Goal: Information Seeking & Learning: Check status

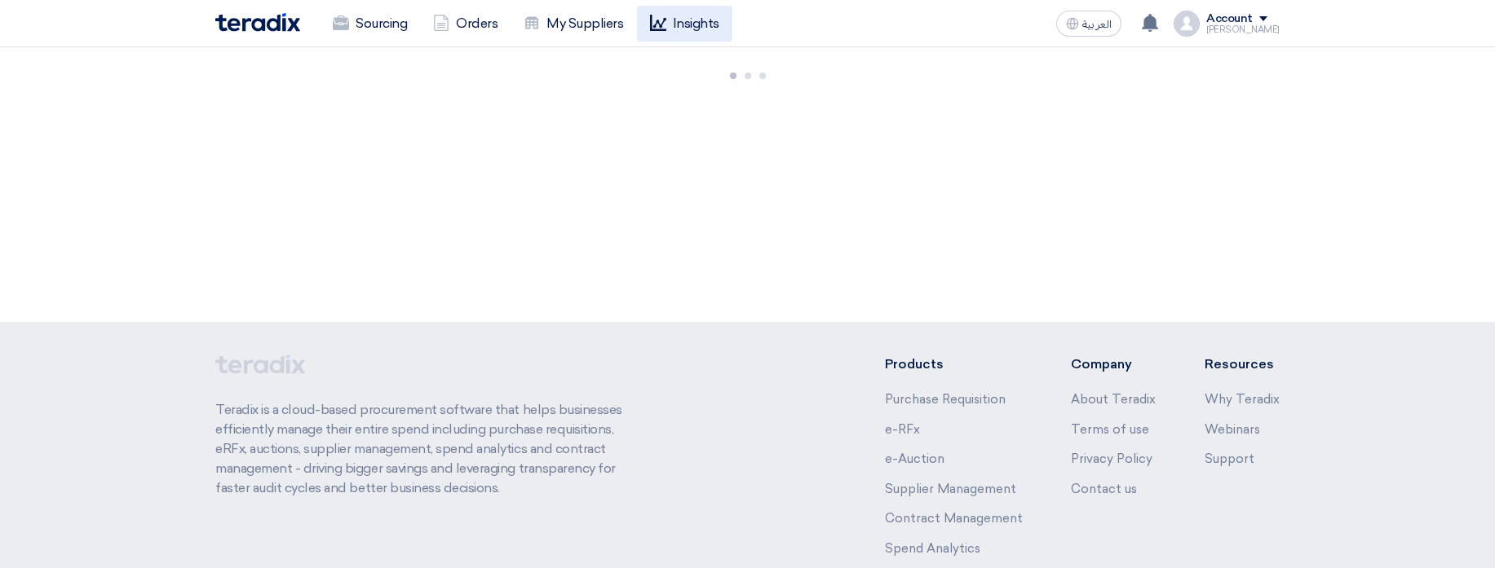
click at [660, 24] on icon at bounding box center [658, 23] width 16 height 16
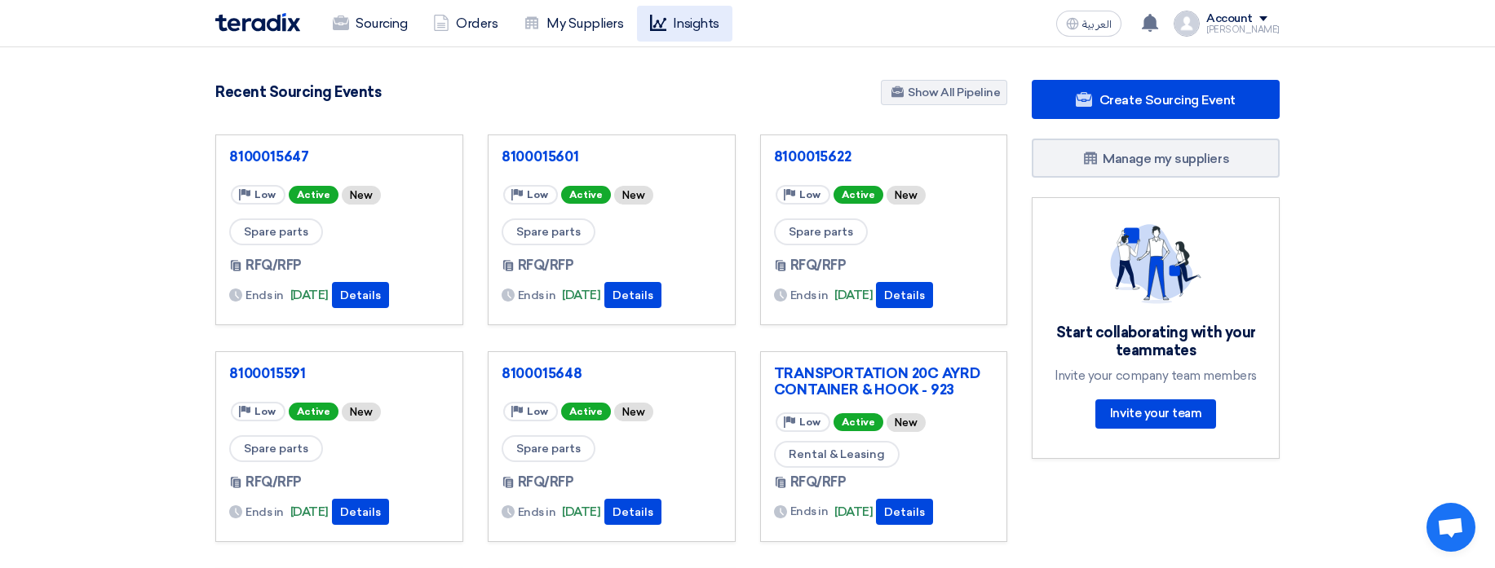
click at [676, 23] on link "Insights" at bounding box center [684, 24] width 95 height 36
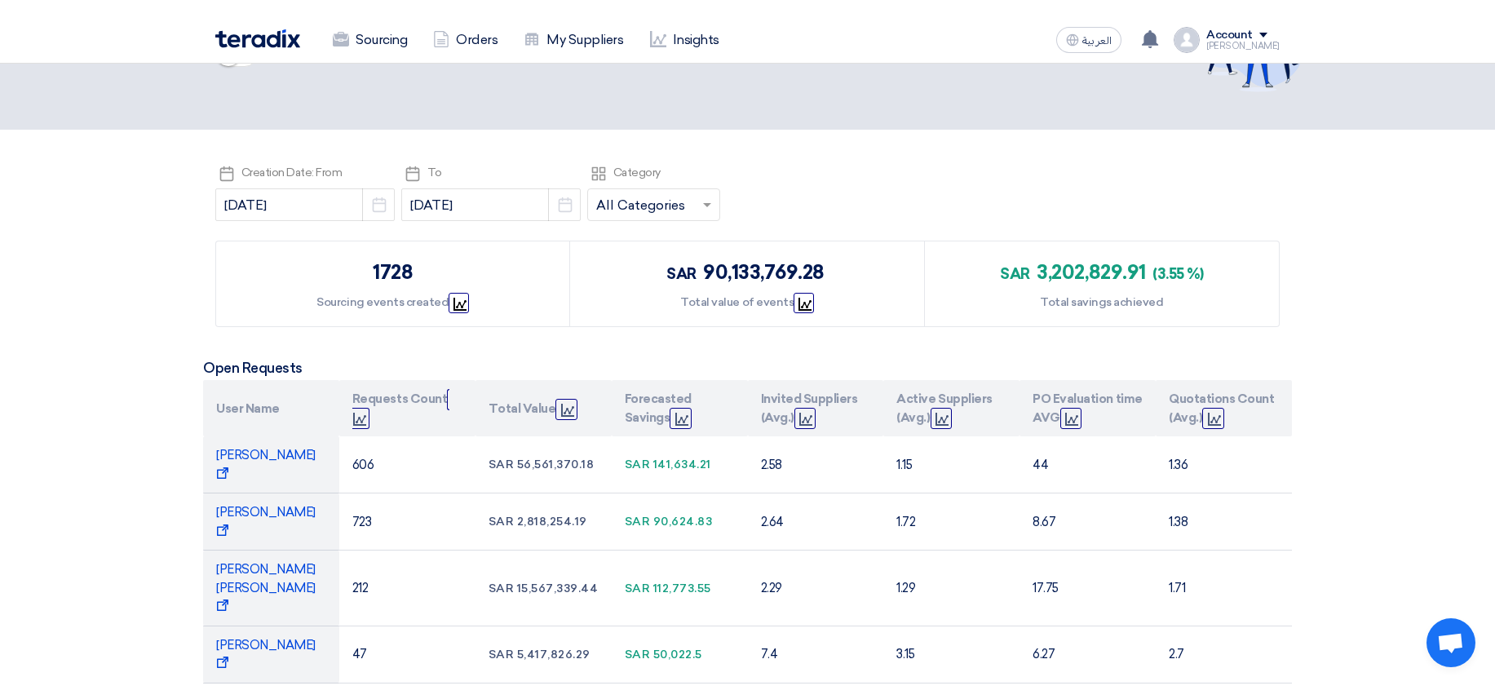
scroll to position [98, 0]
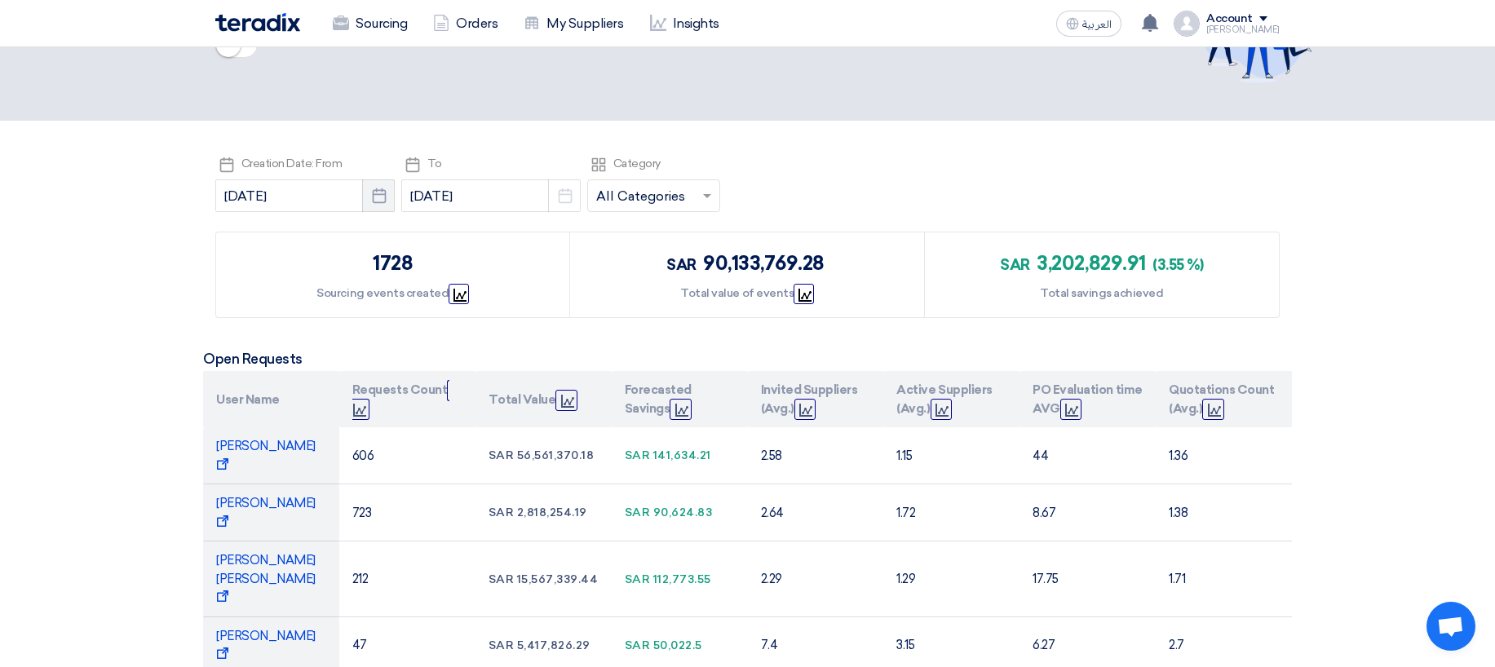
click at [378, 195] on use "button" at bounding box center [379, 195] width 14 height 15
select select "8"
select select "2024"
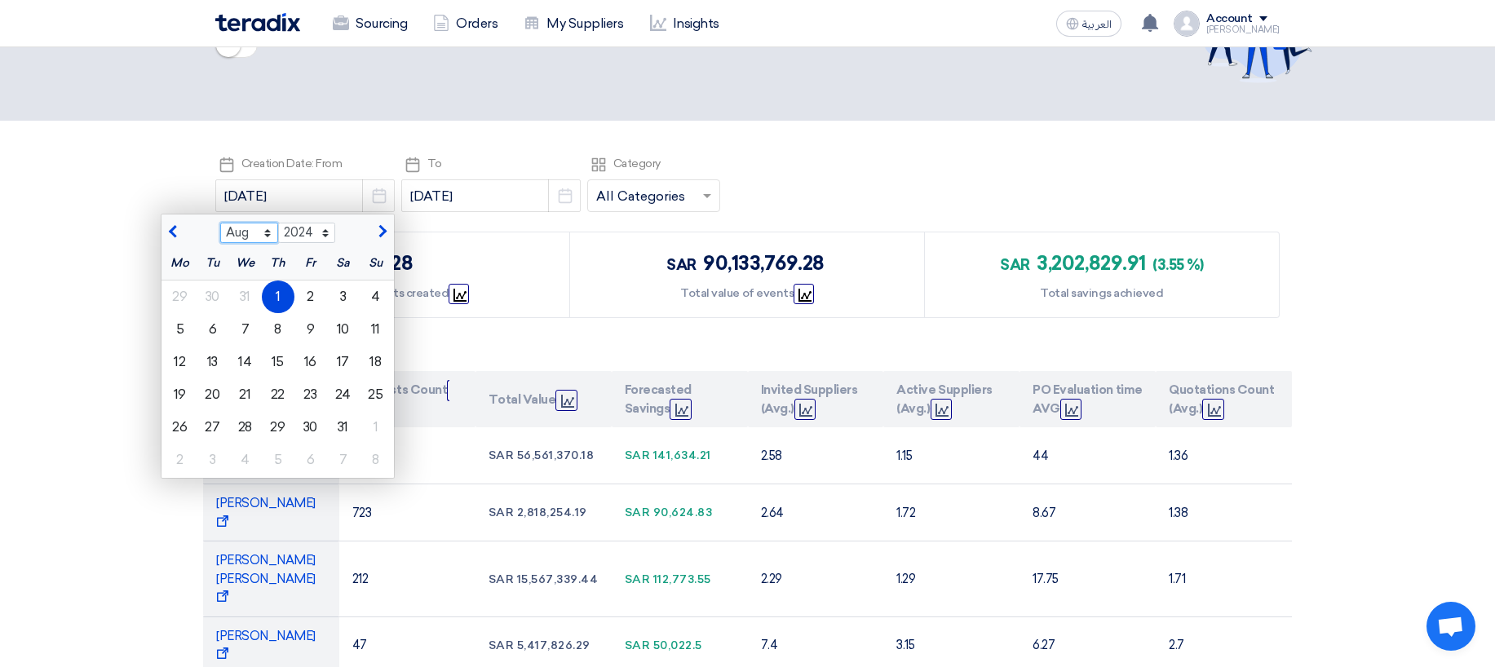
select select "7"
click at [220, 223] on select "Jan Feb Mar Apr May Jun Jul Aug Sep Oct Nov Dec" at bounding box center [249, 233] width 58 height 21
click at [181, 294] on div "1" at bounding box center [180, 297] width 33 height 33
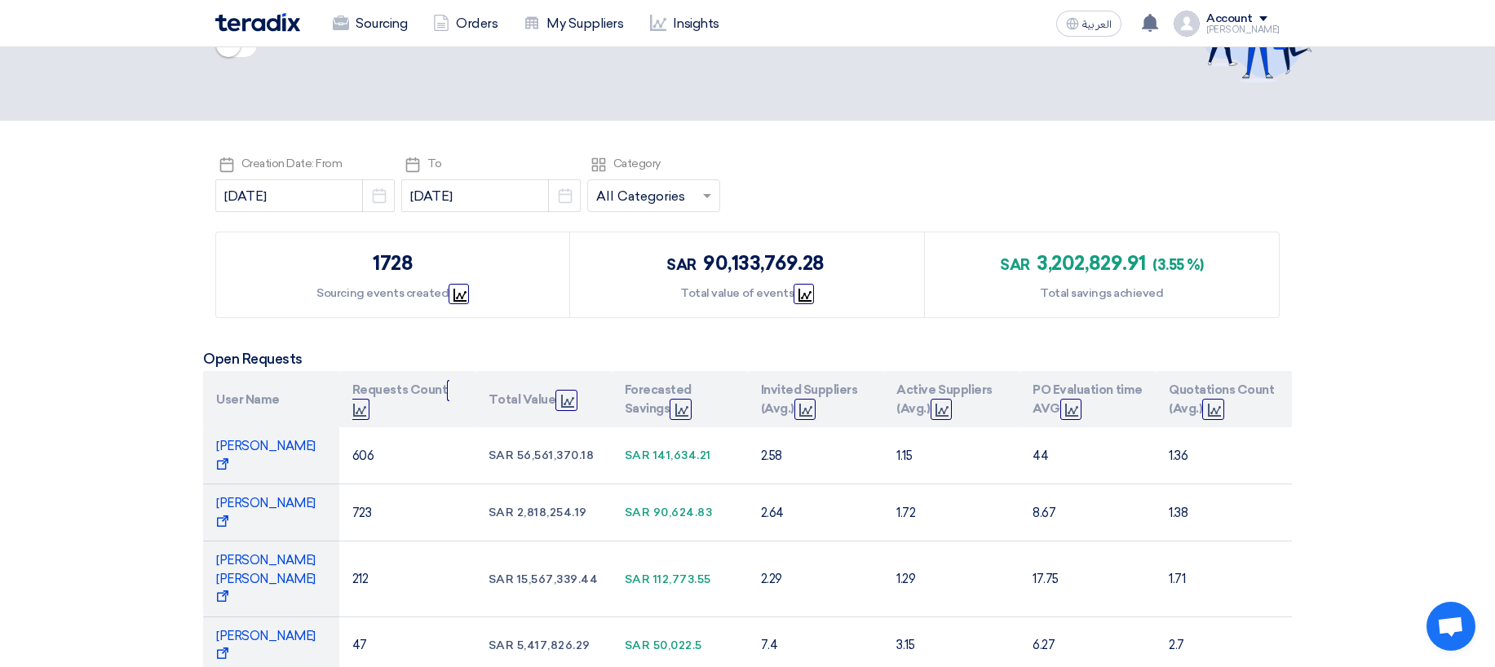
click at [409, 265] on div "1728" at bounding box center [393, 263] width 40 height 29
click at [385, 270] on div "1728" at bounding box center [393, 263] width 40 height 29
copy div "1728"
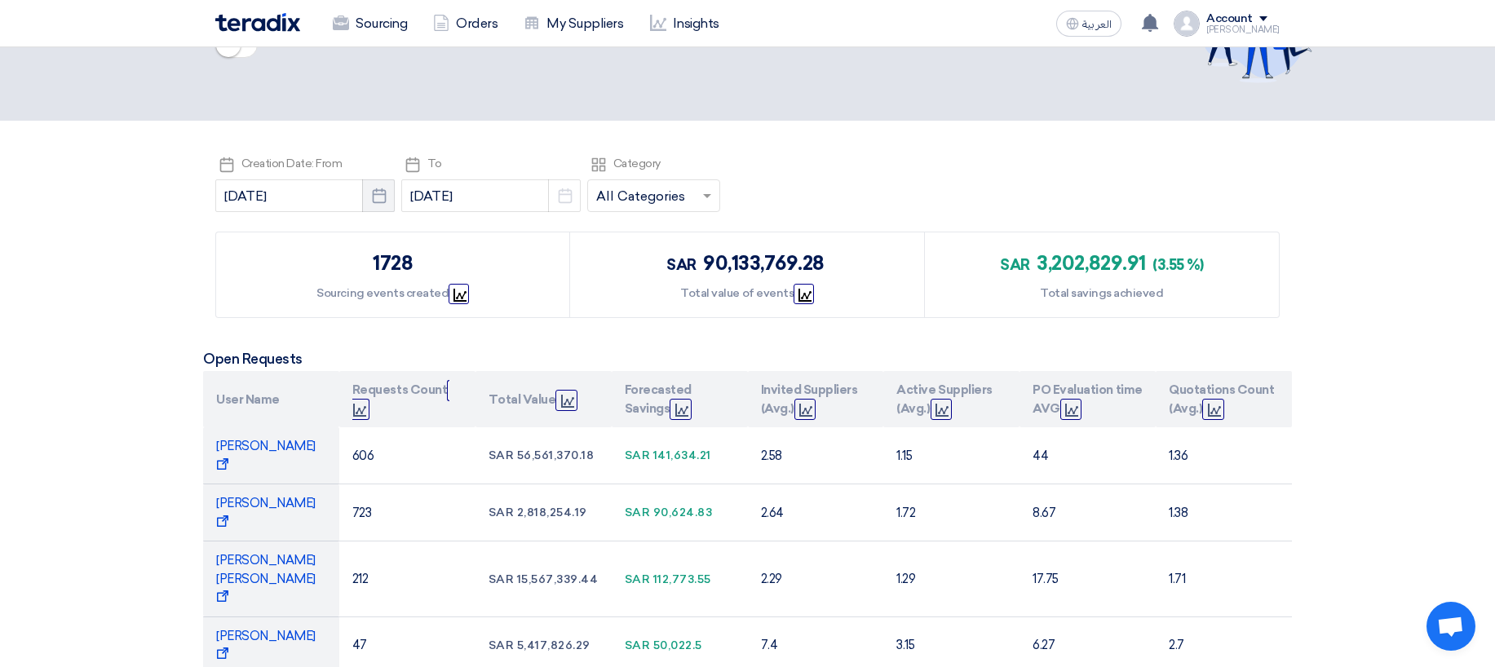
click at [383, 202] on use "button" at bounding box center [379, 195] width 14 height 15
select select "7"
select select "2024"
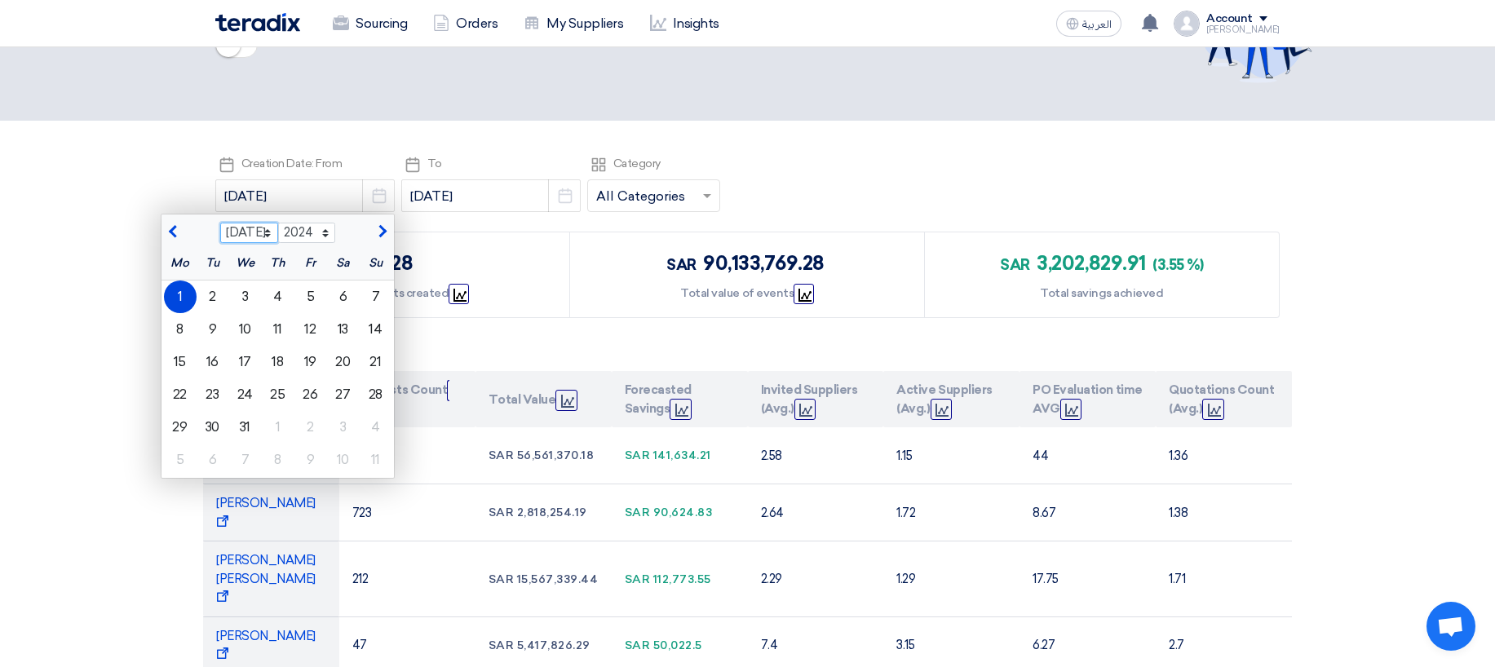
select select "6"
click at [220, 223] on select "Jan Feb Mar Apr May Jun Jul Aug Sep Oct Nov Dec" at bounding box center [249, 233] width 58 height 21
click at [347, 303] on div "1" at bounding box center [343, 297] width 33 height 33
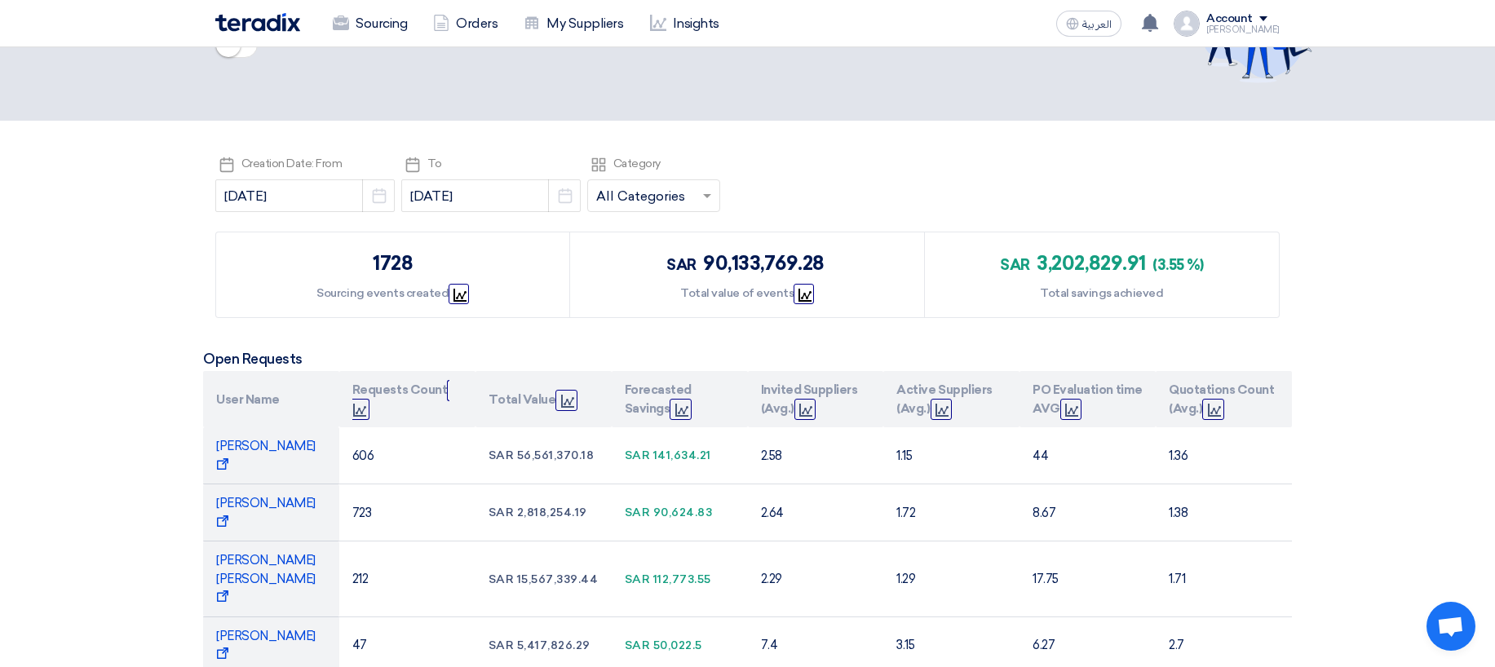
drag, startPoint x: 418, startPoint y: 263, endPoint x: 356, endPoint y: 261, distance: 62.8
click at [356, 261] on div "1728 Sourcing events created Graph" at bounding box center [393, 274] width 354 height 85
click at [379, 206] on button "Pick a date" at bounding box center [378, 195] width 33 height 33
select select "6"
select select "2024"
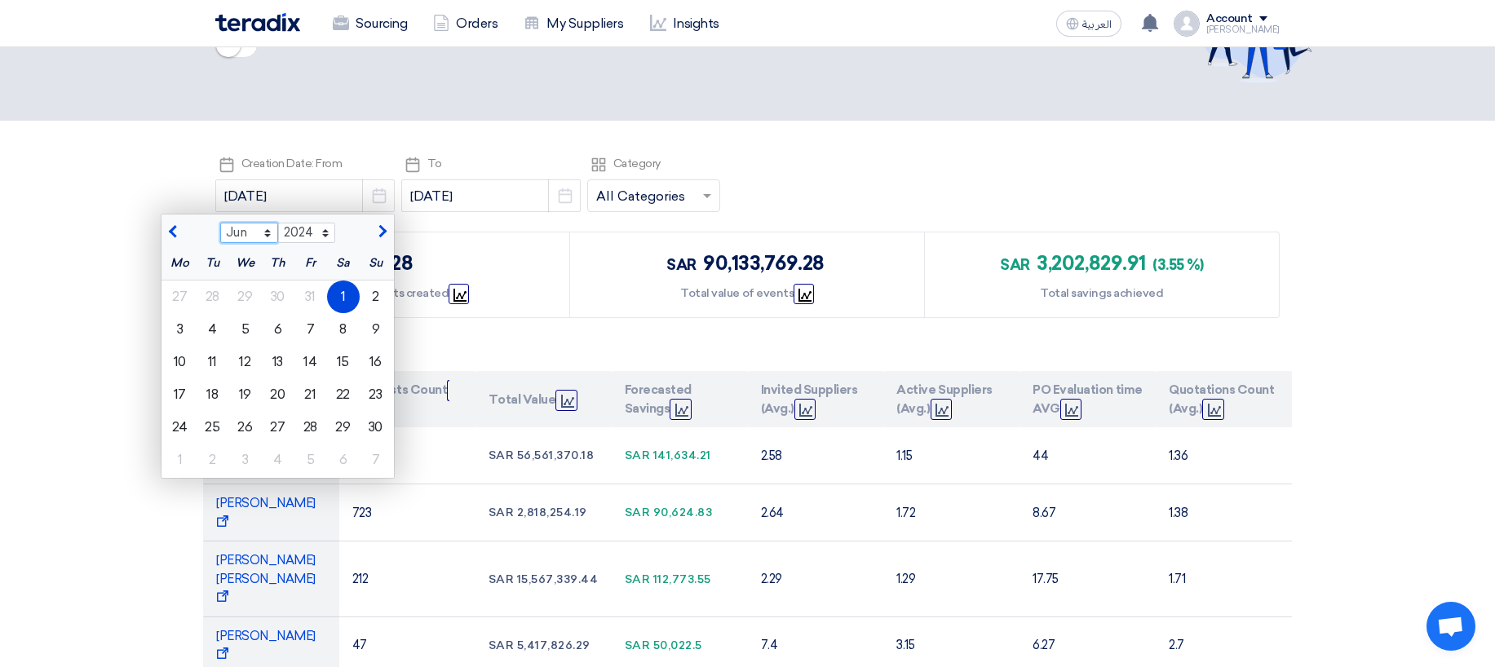
select select "8"
click at [220, 223] on select "Jan Feb Mar Apr May Jun Jul Aug Sep Oct Nov Dec" at bounding box center [249, 233] width 58 height 21
click at [202, 328] on div "6" at bounding box center [213, 329] width 33 height 33
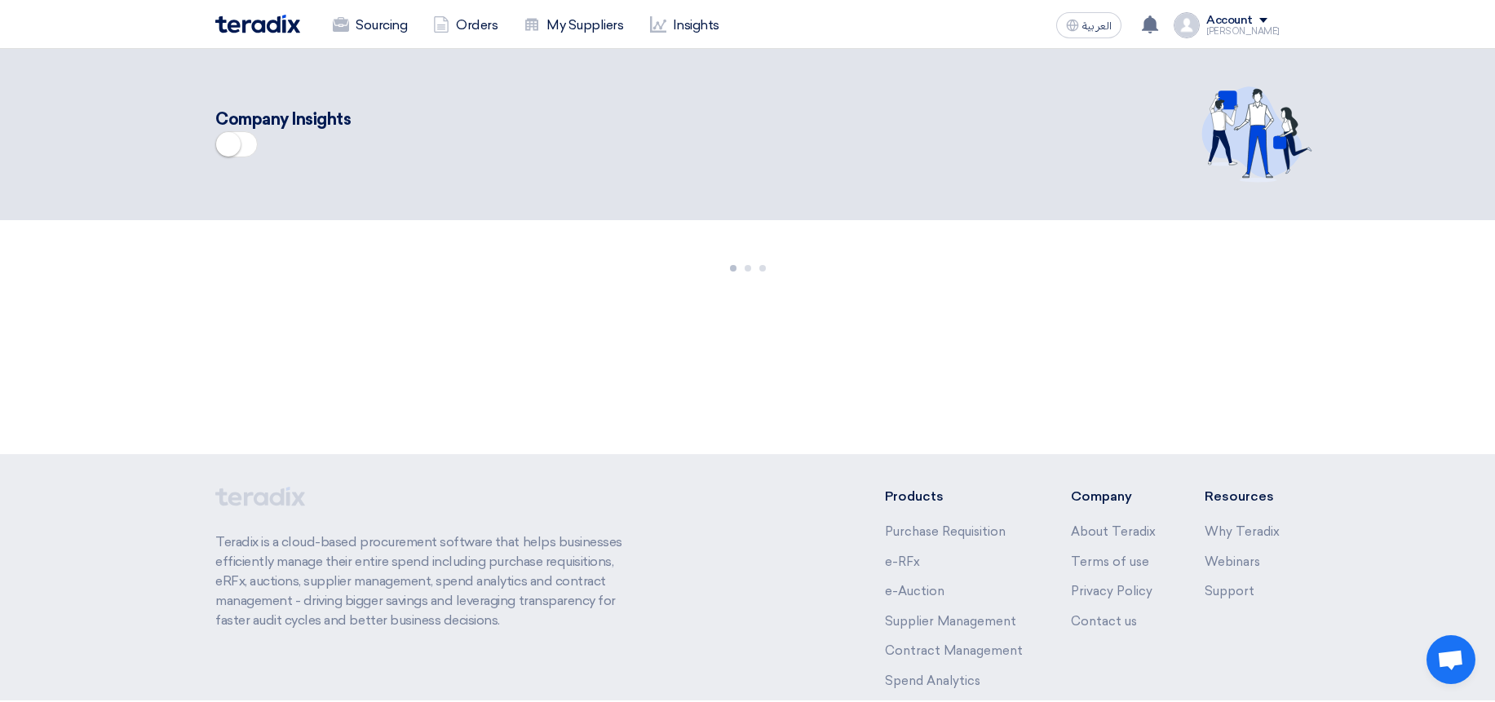
scroll to position [98, 0]
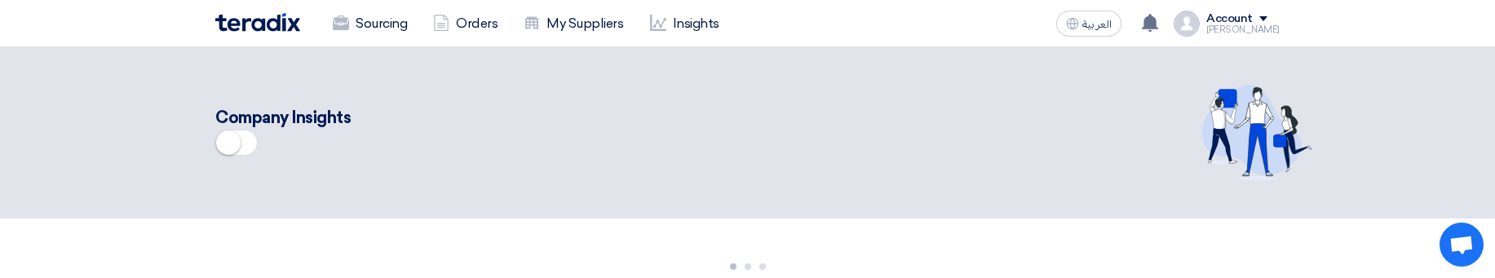
click at [895, 154] on div "Company Insights" at bounding box center [587, 133] width 745 height 56
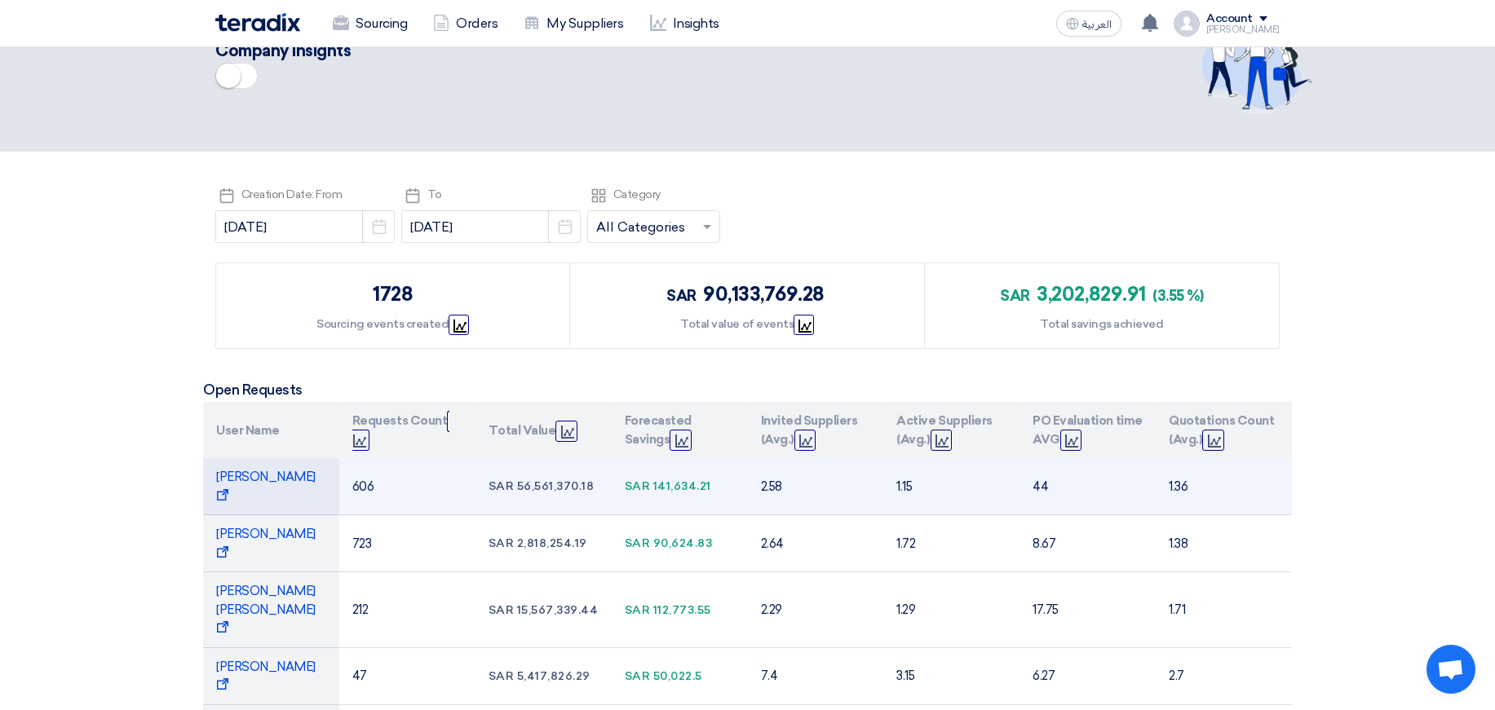
scroll to position [196, 0]
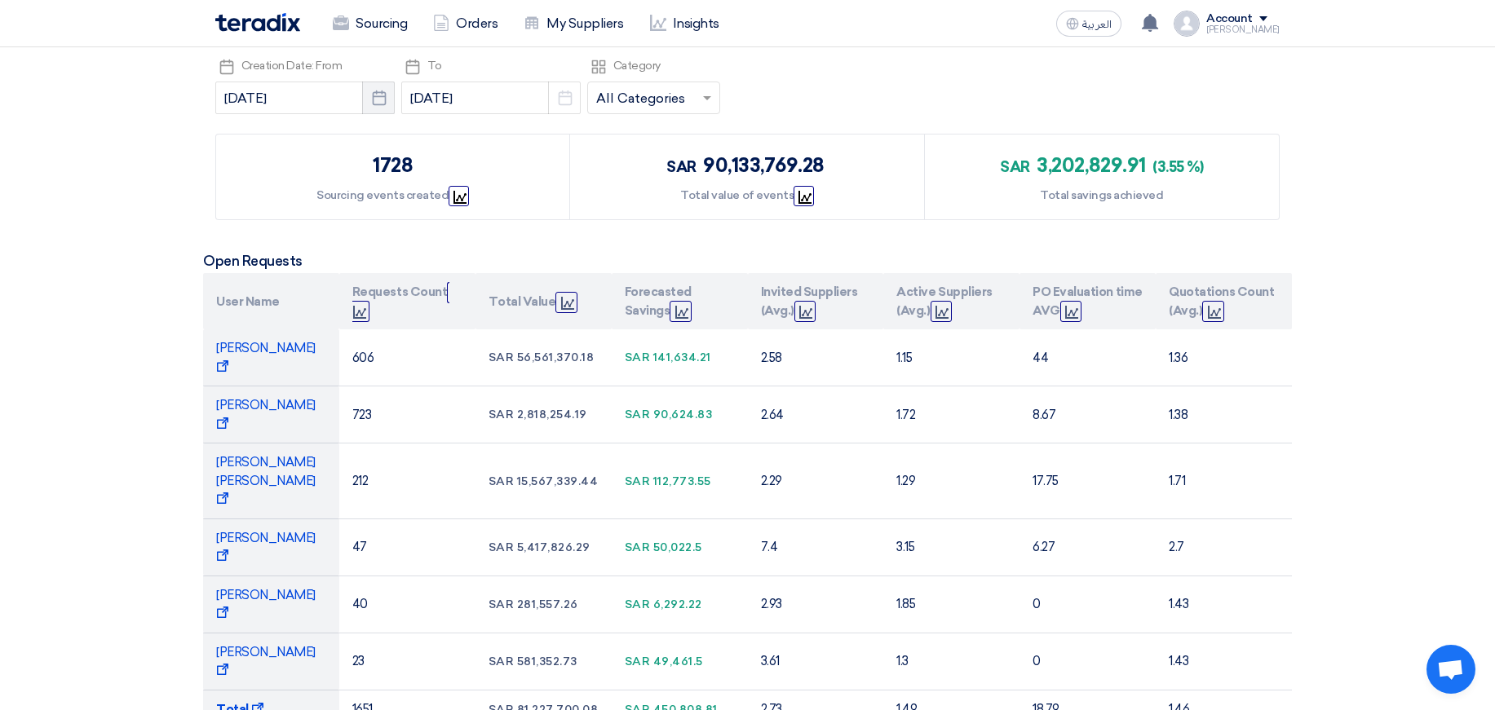
click at [380, 95] on icon "Pick a date" at bounding box center [379, 98] width 16 height 16
select select "8"
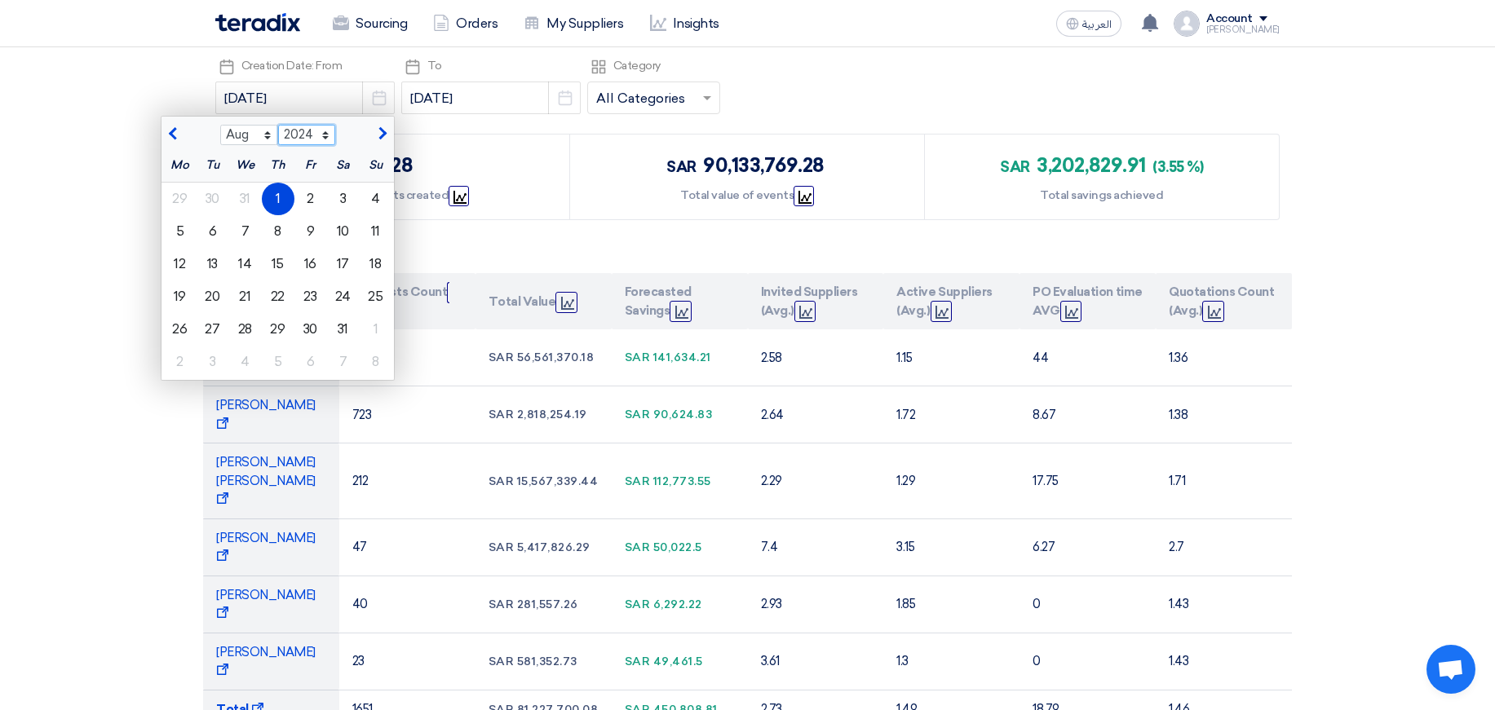
select select "2025"
click at [278, 125] on select "2014 2015 2016 2017 2018 2019 2020 2021 2022 2023 2024 2025 2026 2027 2028 2029…" at bounding box center [307, 135] width 58 height 21
click at [304, 192] on div "1" at bounding box center [310, 199] width 33 height 33
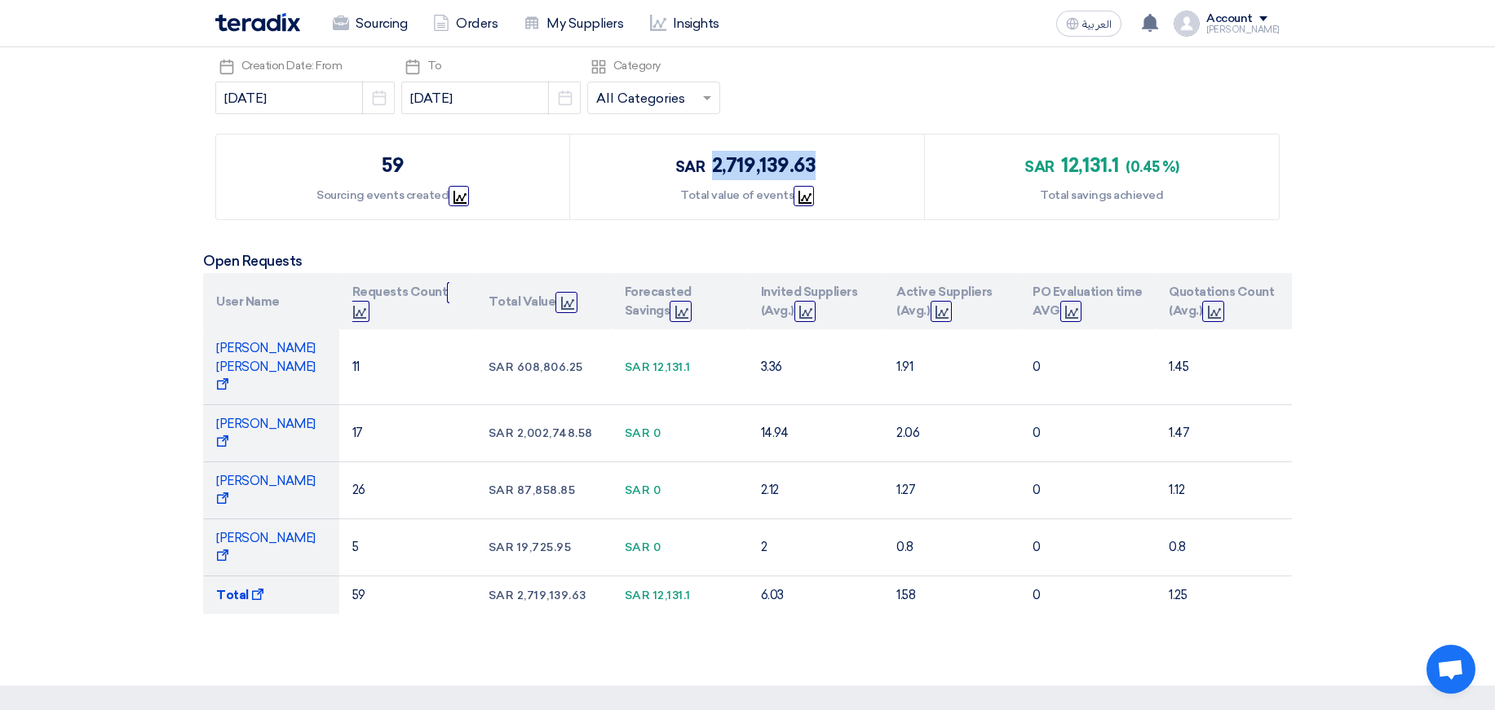
drag, startPoint x: 708, startPoint y: 160, endPoint x: 922, endPoint y: 160, distance: 214.5
click at [922, 160] on div "sar 2,719,139.63 Total value of events Graph" at bounding box center [747, 177] width 354 height 85
click at [895, 108] on div "Pick a date Creation Date: From 2025-08-01 Pick a date Pick a date To 2025-08-1…" at bounding box center [747, 87] width 1064 height 65
drag, startPoint x: 749, startPoint y: 161, endPoint x: 833, endPoint y: 161, distance: 84.0
click at [833, 161] on div "sar 2,719,139.63 Total value of events Graph" at bounding box center [747, 177] width 354 height 85
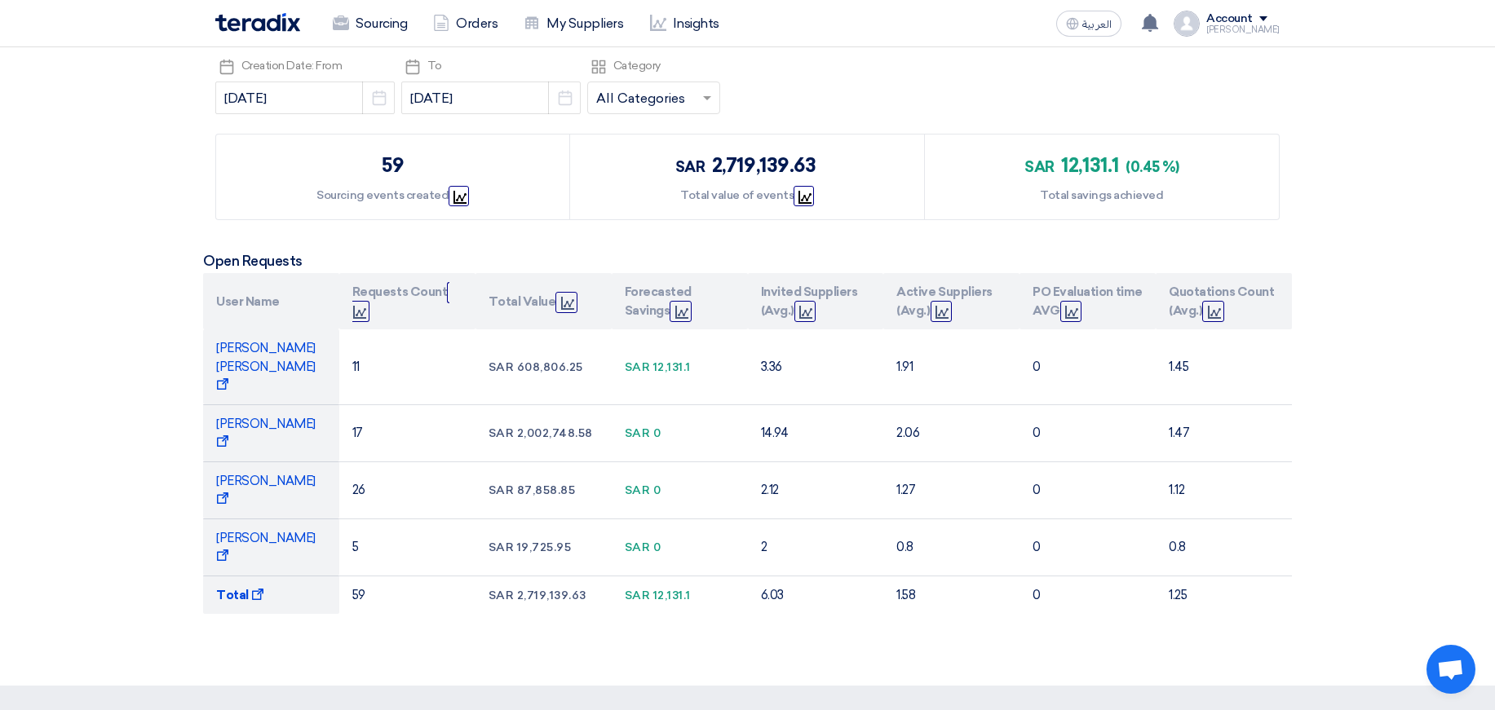
click at [850, 99] on div "Pick a date Creation Date: From 2025-08-01 Pick a date Pick a date To 2025-08-1…" at bounding box center [747, 87] width 1064 height 65
click at [373, 103] on icon "Pick a date" at bounding box center [379, 98] width 16 height 16
select select "8"
select select "2025"
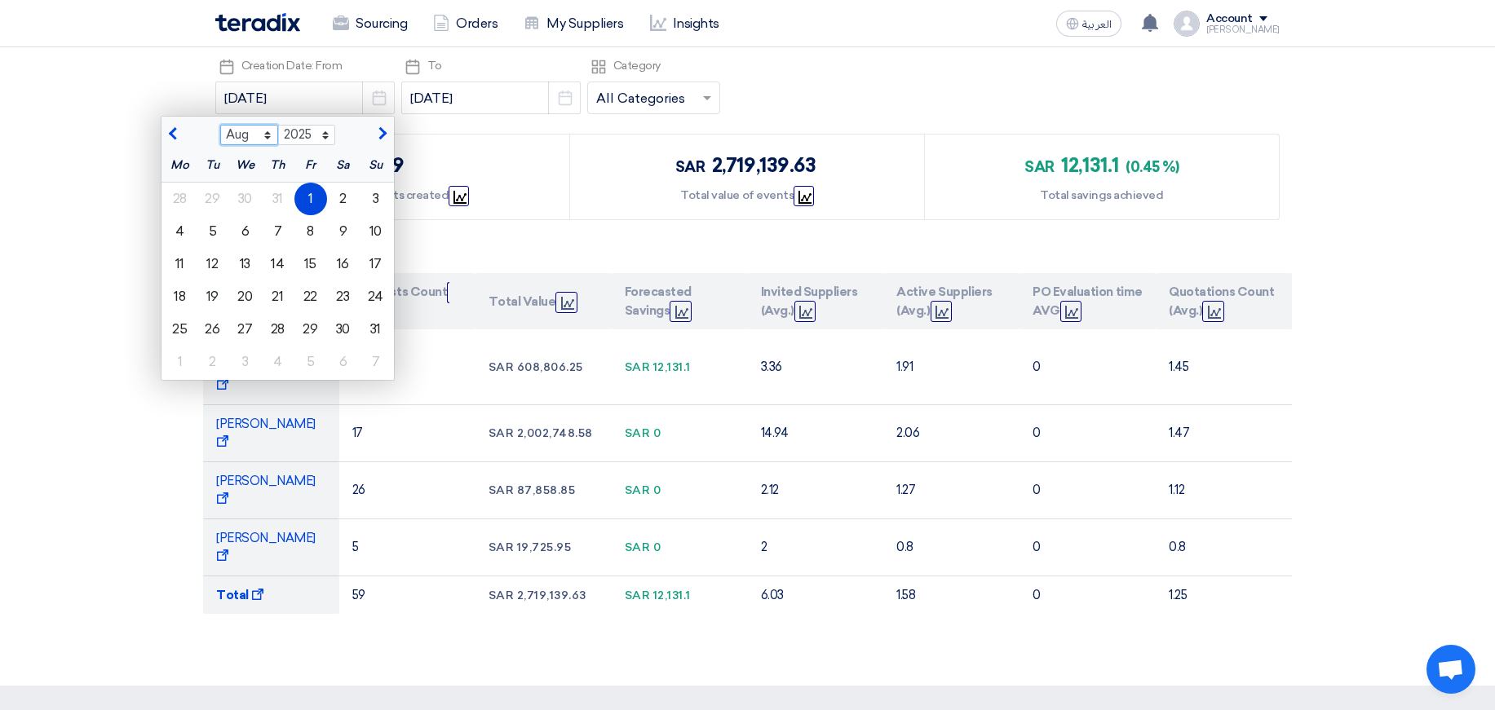
select select "7"
click at [220, 125] on select "Jan Feb Mar Apr May Jun Jul Aug Sep Oct Nov Dec" at bounding box center [249, 135] width 58 height 21
click at [304, 331] on div "1" at bounding box center [310, 329] width 33 height 33
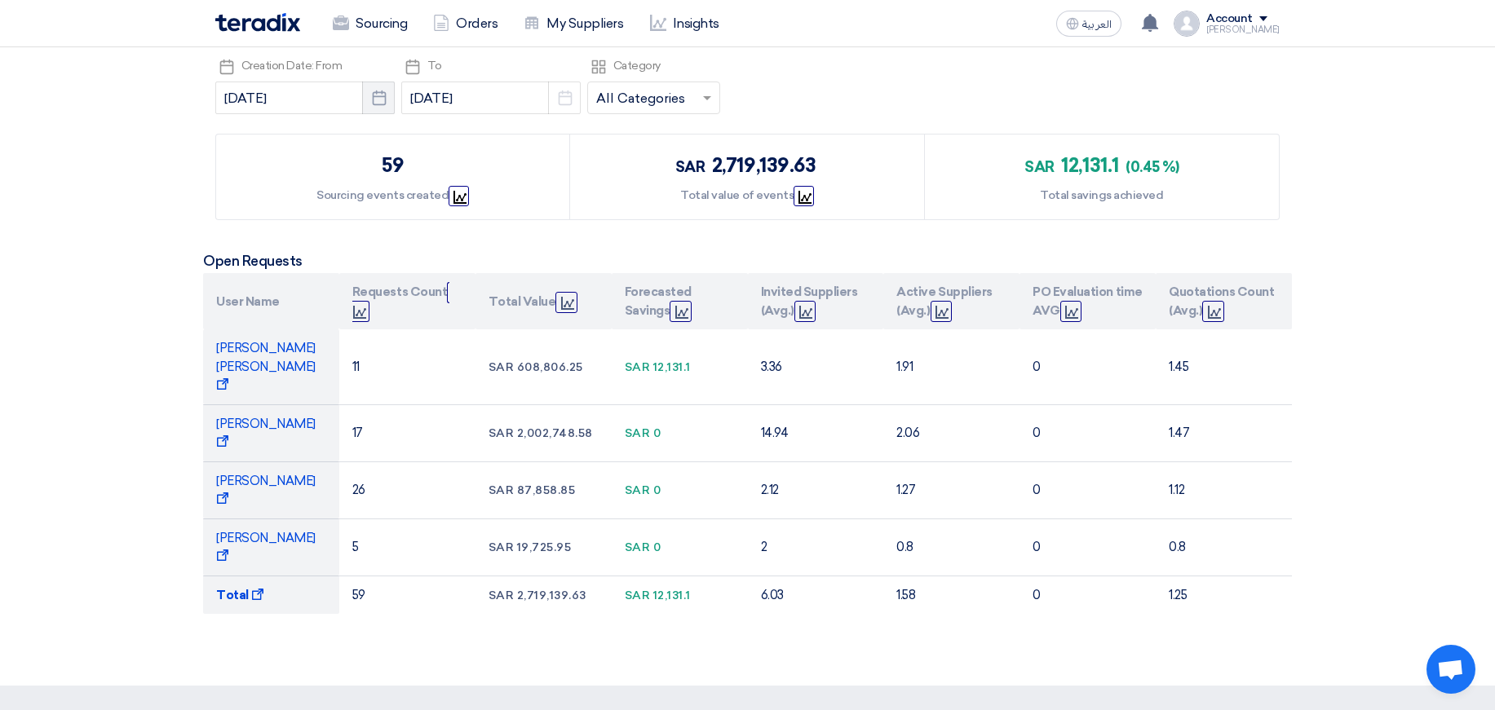
click at [376, 103] on icon "Pick a date" at bounding box center [379, 98] width 16 height 16
select select "8"
select select "2025"
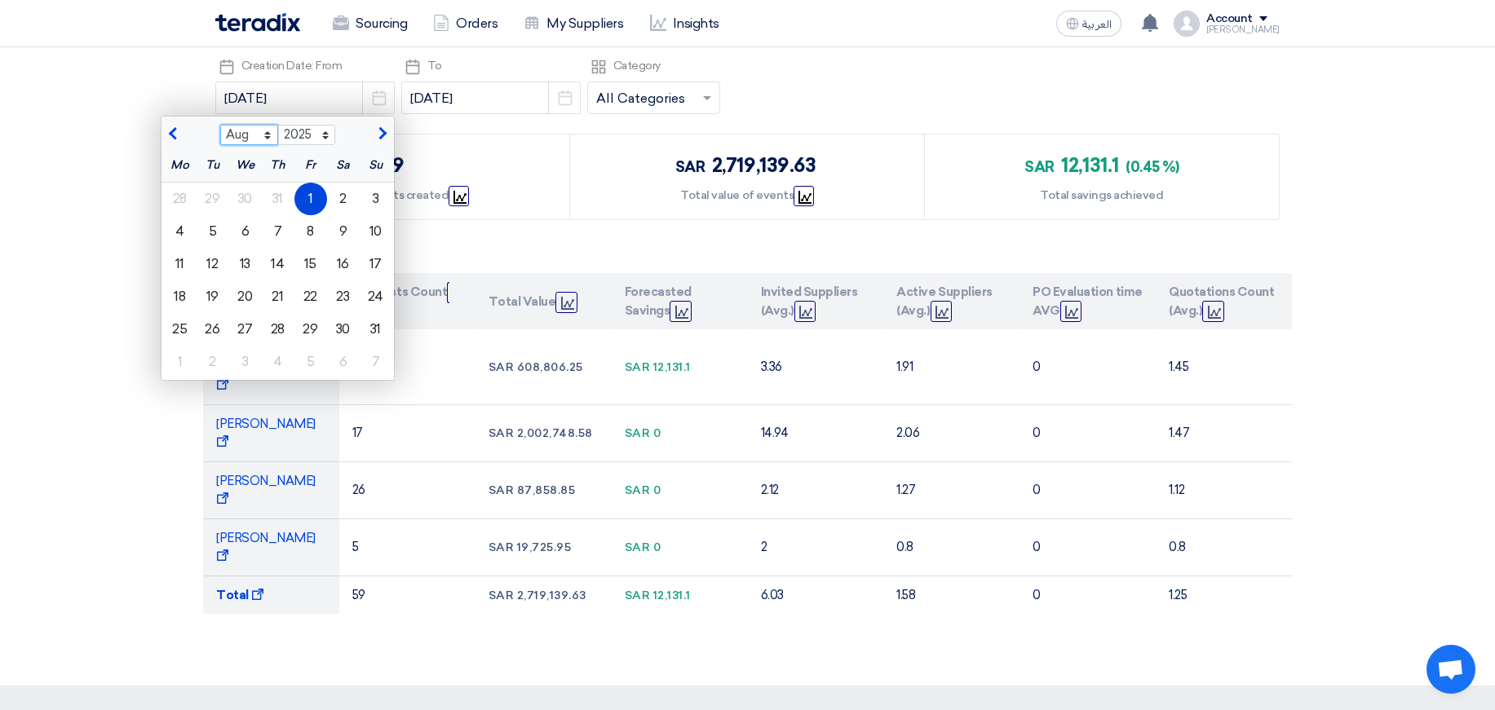
select select "7"
click at [220, 125] on select "Jan Feb Mar Apr May Jun Jul Aug Sep Oct Nov Dec" at bounding box center [249, 135] width 58 height 21
click at [215, 196] on div "1" at bounding box center [213, 199] width 33 height 33
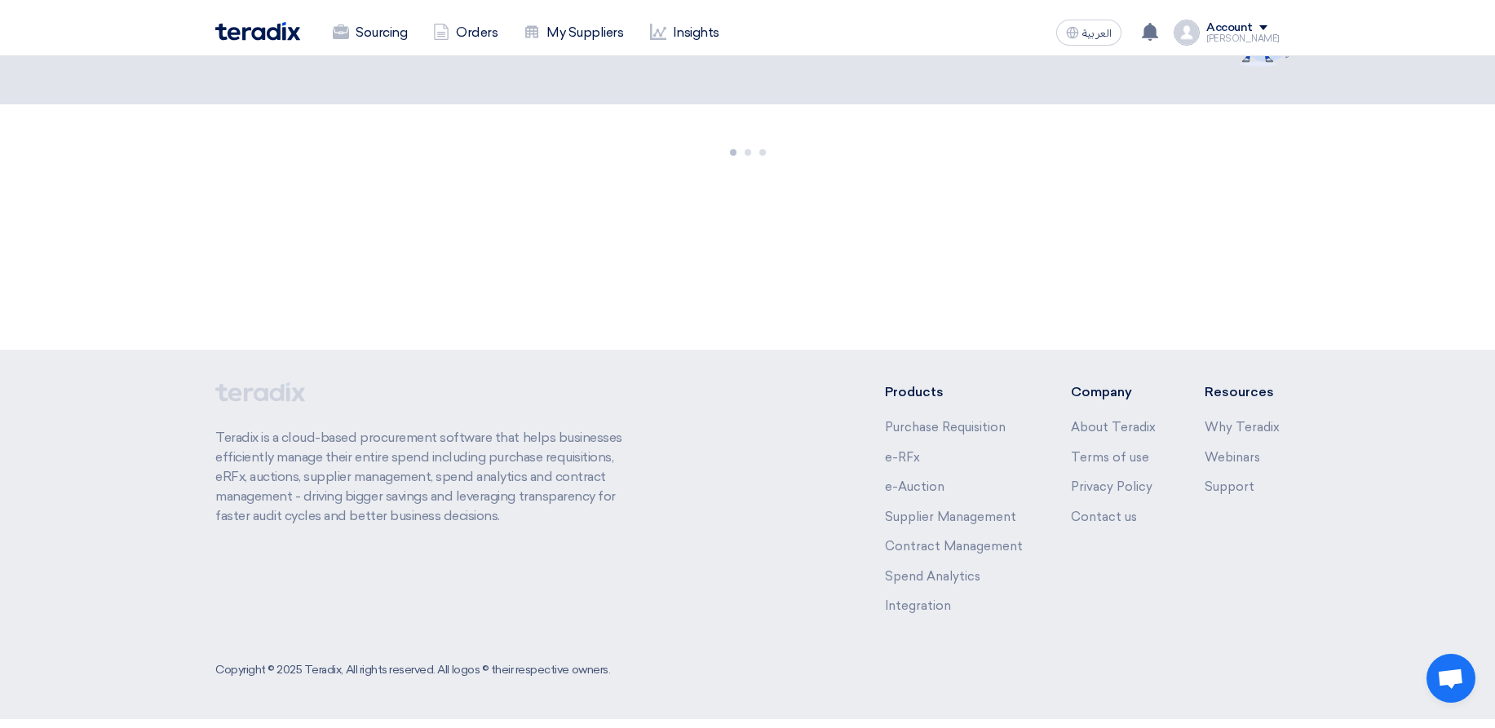
scroll to position [123, 0]
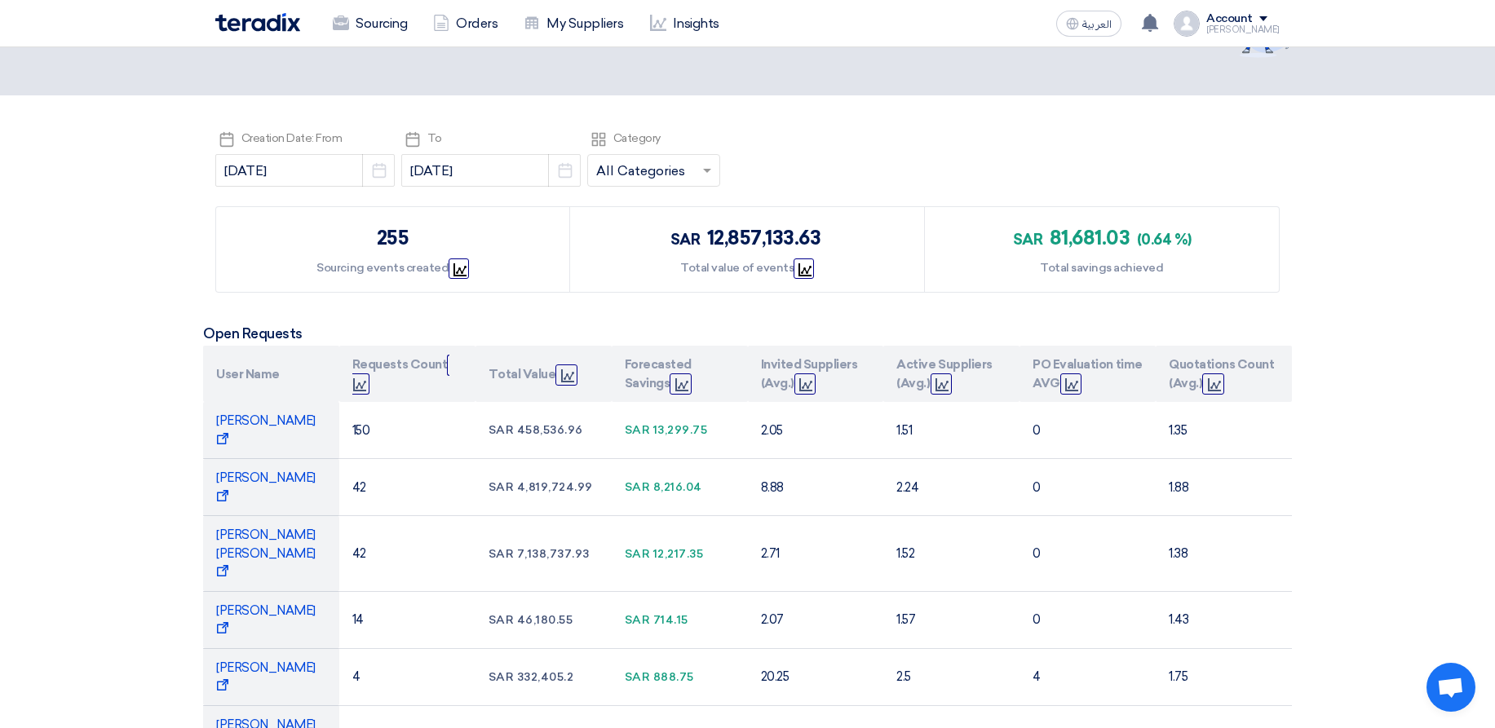
drag, startPoint x: 375, startPoint y: 236, endPoint x: 457, endPoint y: 232, distance: 81.6
click at [425, 232] on div "255 Sourcing events created Graph" at bounding box center [393, 249] width 354 height 85
drag, startPoint x: 742, startPoint y: 241, endPoint x: 853, endPoint y: 241, distance: 110.9
click at [848, 241] on div "sar 12,857,133.63 Total value of events Graph" at bounding box center [747, 249] width 354 height 85
click at [853, 241] on div "sar 12,857,133.63 Total value of events Graph" at bounding box center [747, 249] width 354 height 85
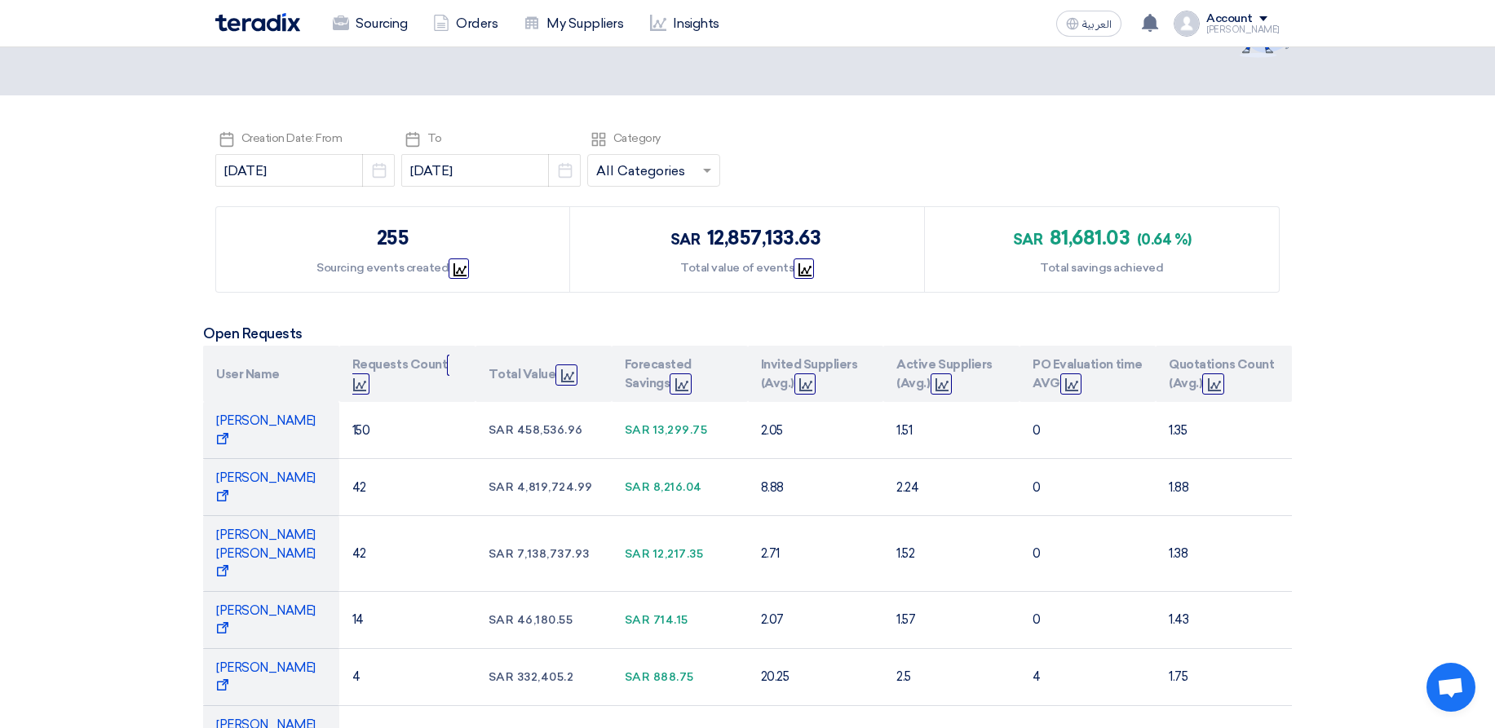
click at [1464, 237] on section "Pick a date Creation Date: From 2025-07-01 Pick a date Pick a date To 2025-08-1…" at bounding box center [747, 584] width 1495 height 978
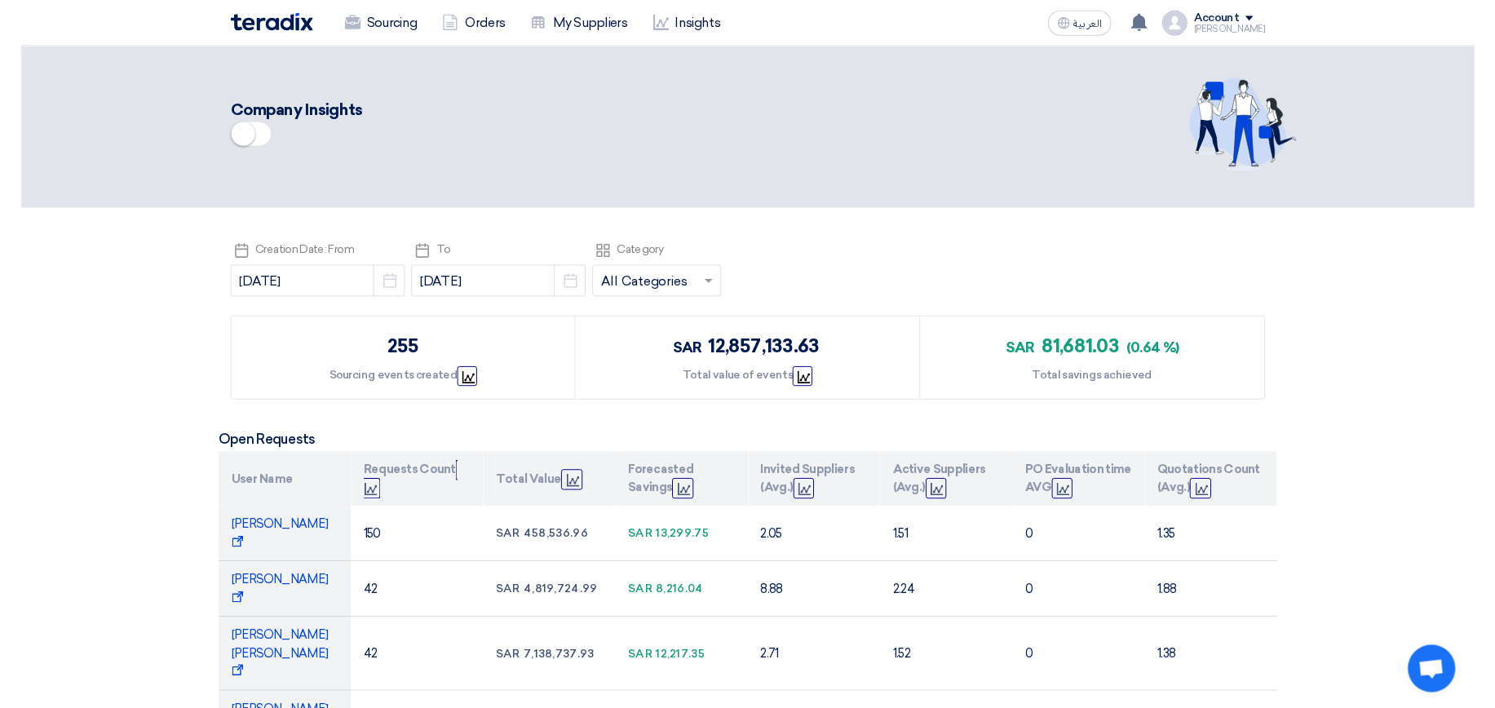
scroll to position [0, 0]
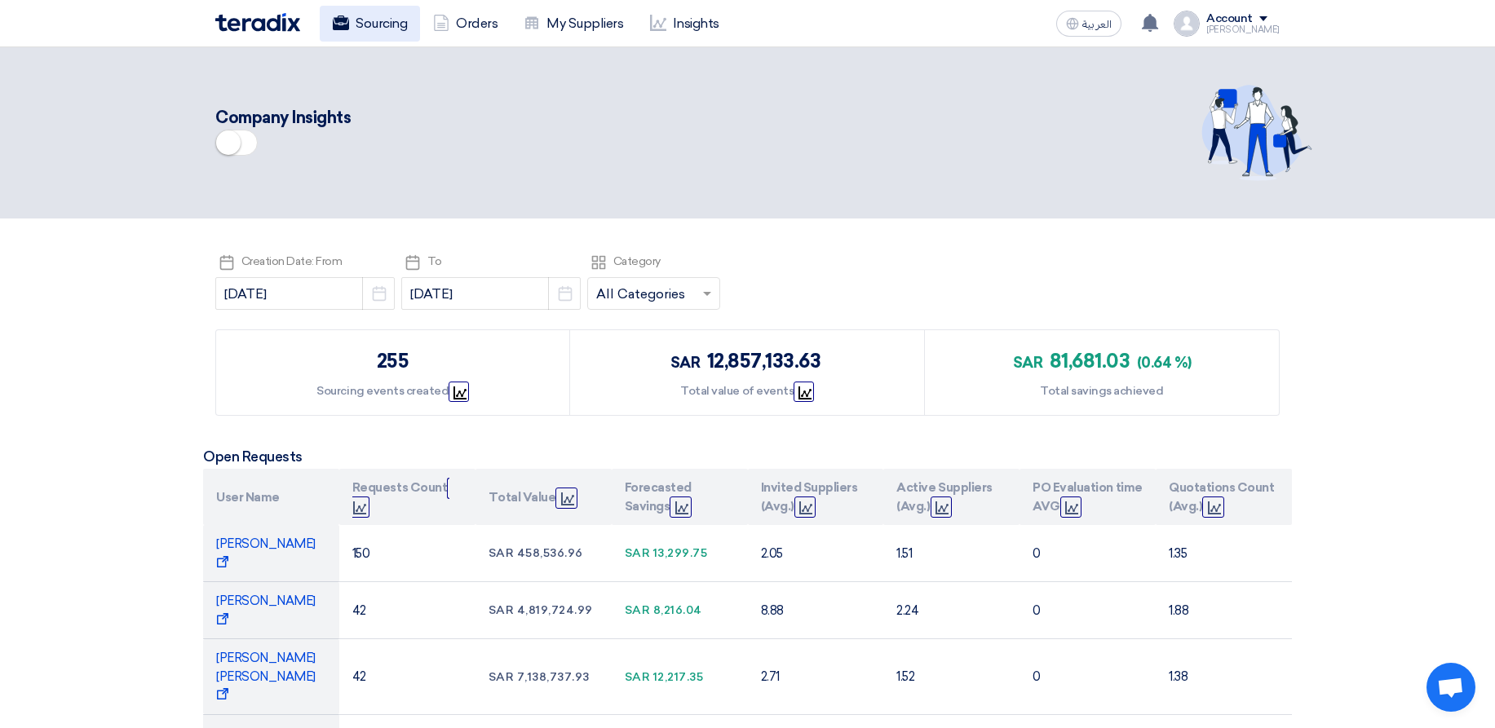
click at [406, 24] on link "Sourcing" at bounding box center [370, 24] width 100 height 36
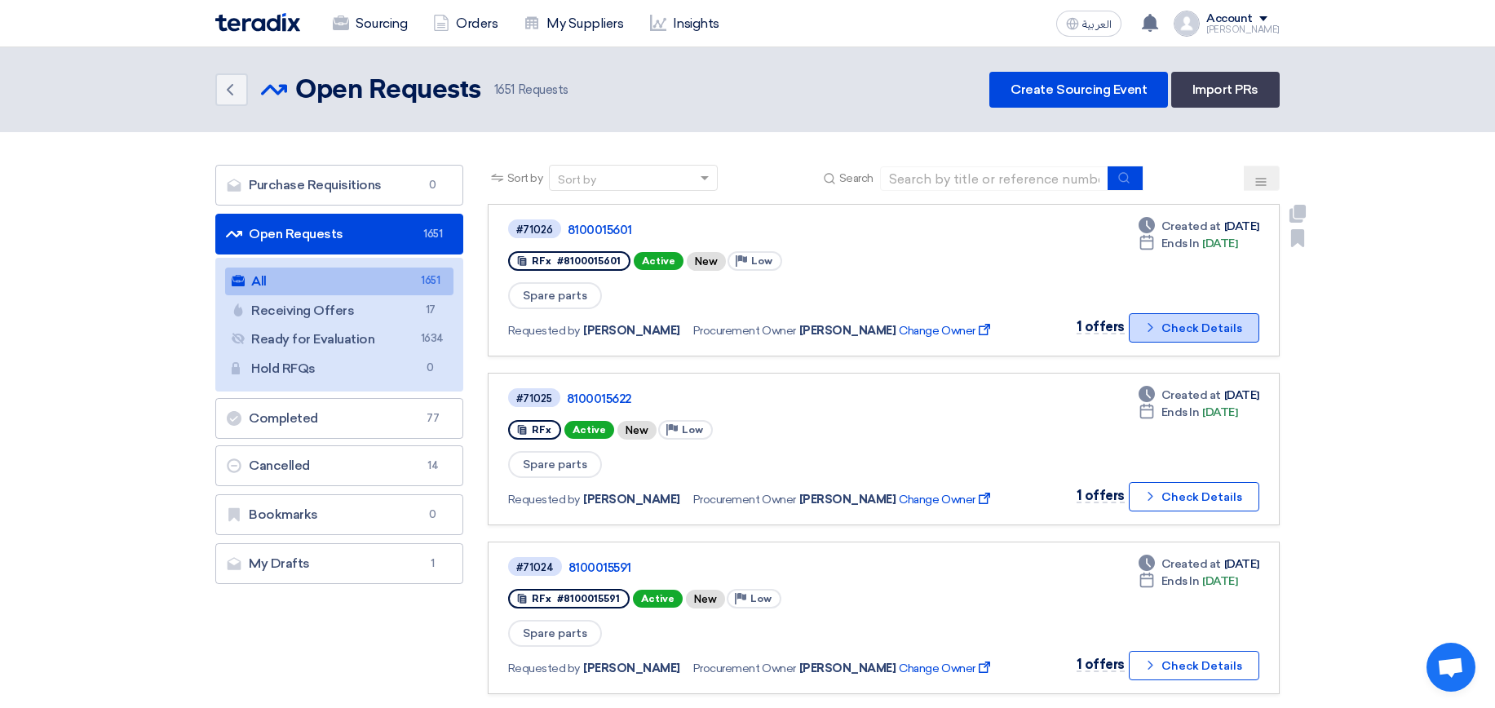
click at [1219, 330] on button "Check details Check Details" at bounding box center [1194, 327] width 130 height 29
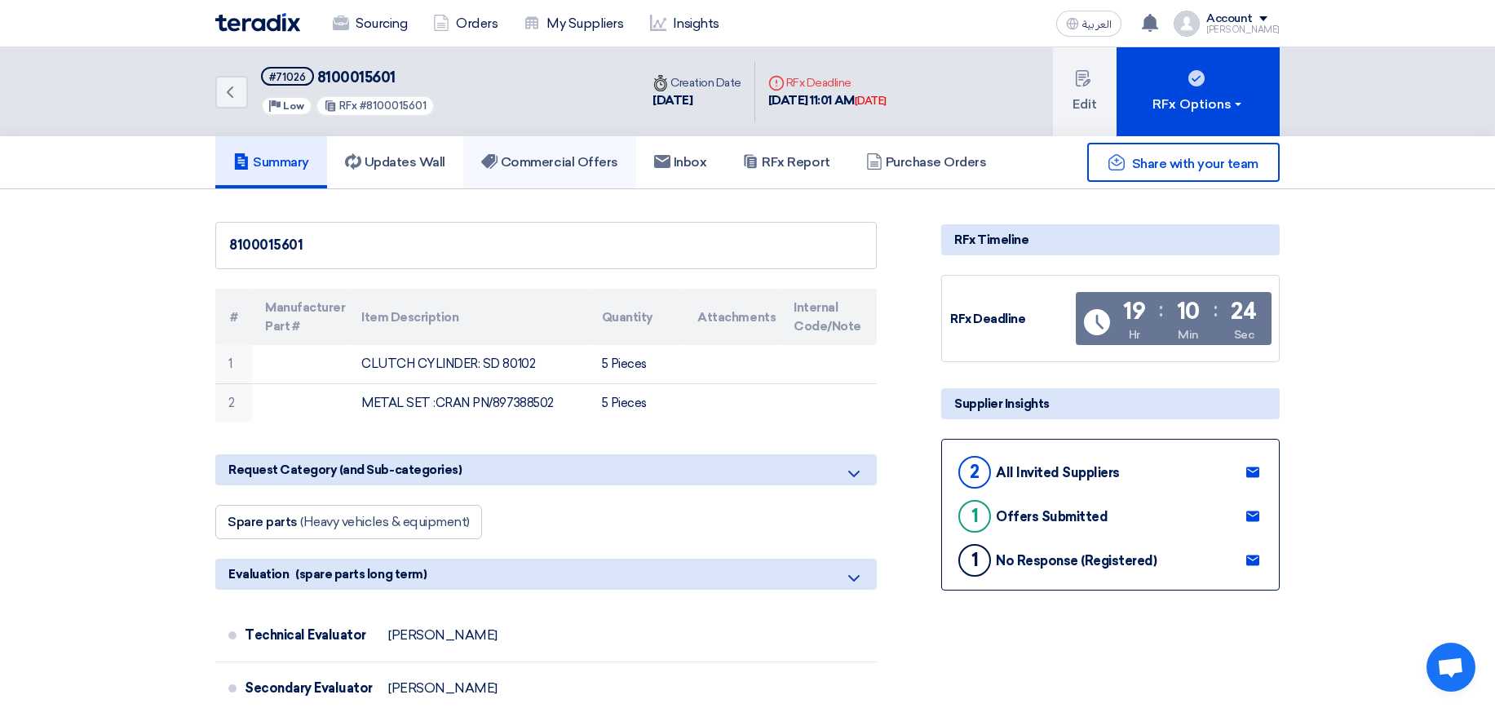
click at [540, 161] on h5 "Commercial Offers" at bounding box center [549, 162] width 137 height 16
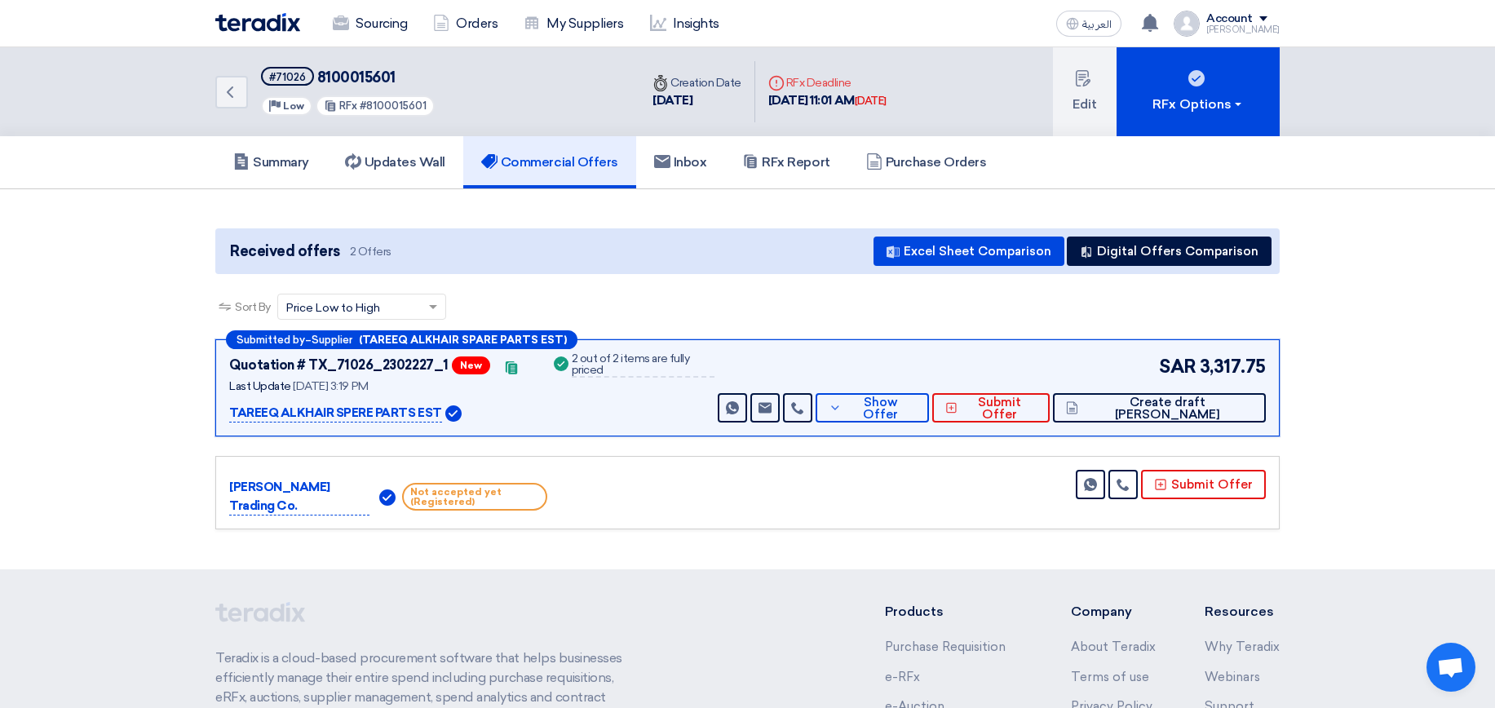
drag, startPoint x: 230, startPoint y: 413, endPoint x: 431, endPoint y: 413, distance: 201.4
click at [431, 413] on p "TAREEQ ALKHAIR SPERE PARTS EST" at bounding box center [335, 414] width 213 height 20
click at [531, 406] on div "TAREEQ ALKHAIR SPERE PARTS EST" at bounding box center [380, 413] width 302 height 20
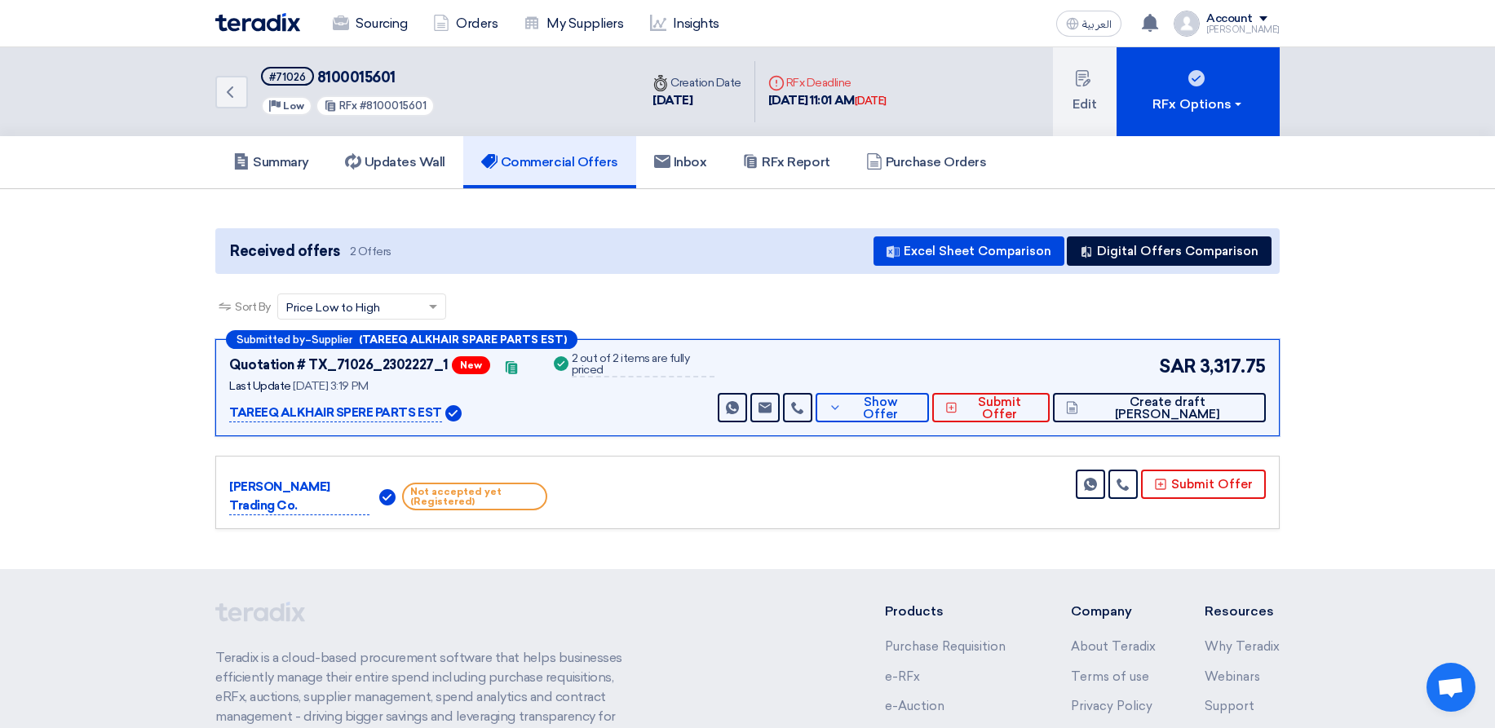
click at [1479, 348] on section "Received offers 2 Offers Excel Sheet Comparison Digital Offers Comparison Sort …" at bounding box center [747, 379] width 1495 height 380
click at [929, 397] on button "Show Offer" at bounding box center [871, 407] width 113 height 29
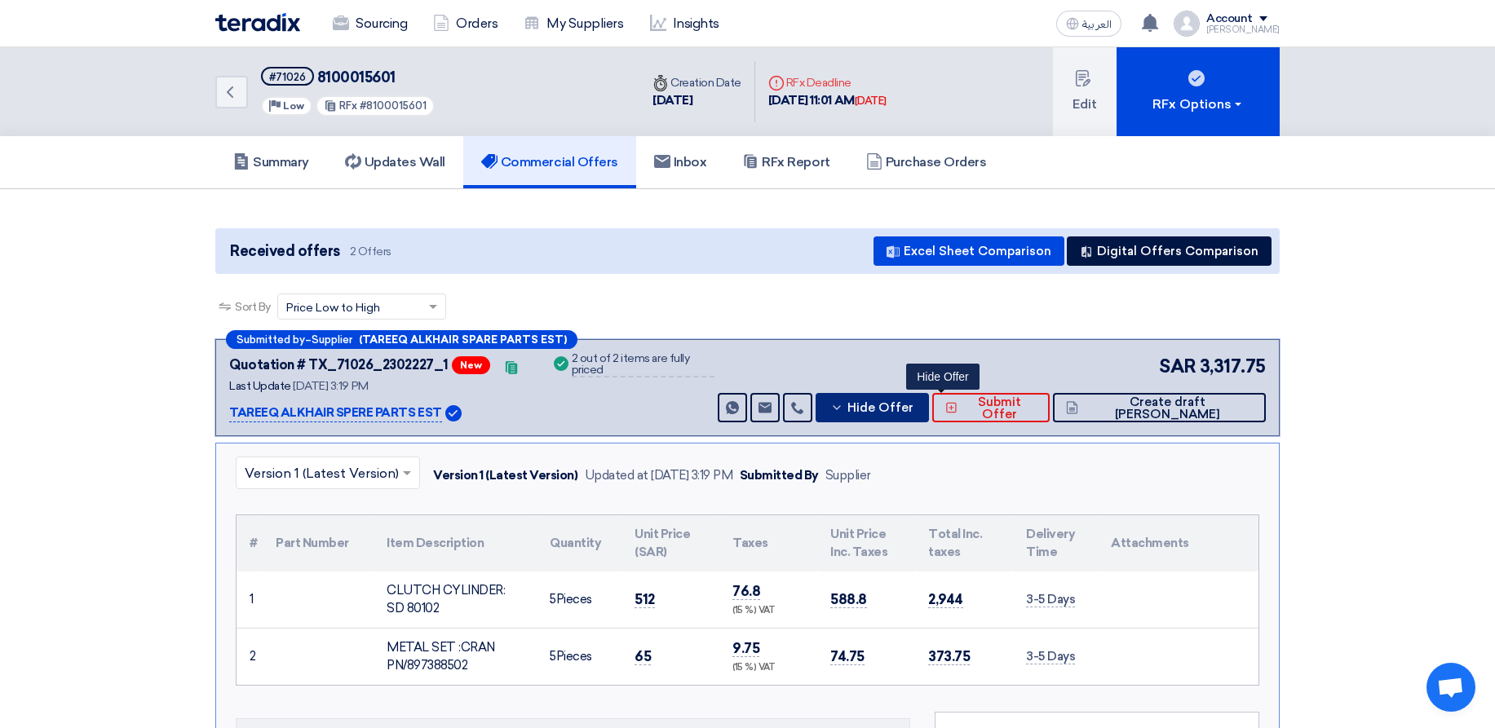
click at [929, 397] on button "Hide Offer" at bounding box center [871, 407] width 113 height 29
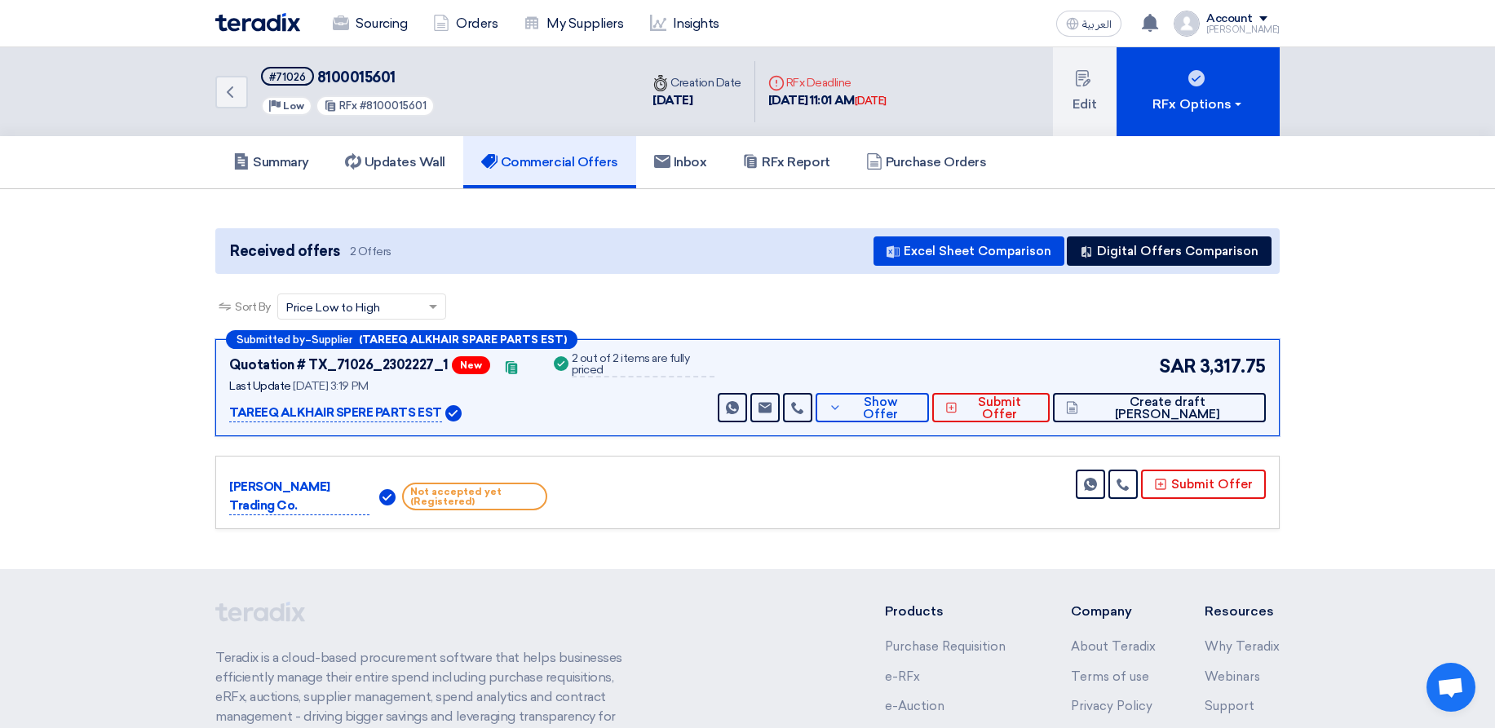
click at [1438, 305] on section "Received offers 2 Offers Excel Sheet Comparison Digital Offers Comparison Sort …" at bounding box center [747, 379] width 1495 height 380
click at [716, 20] on link "Insights" at bounding box center [684, 24] width 95 height 36
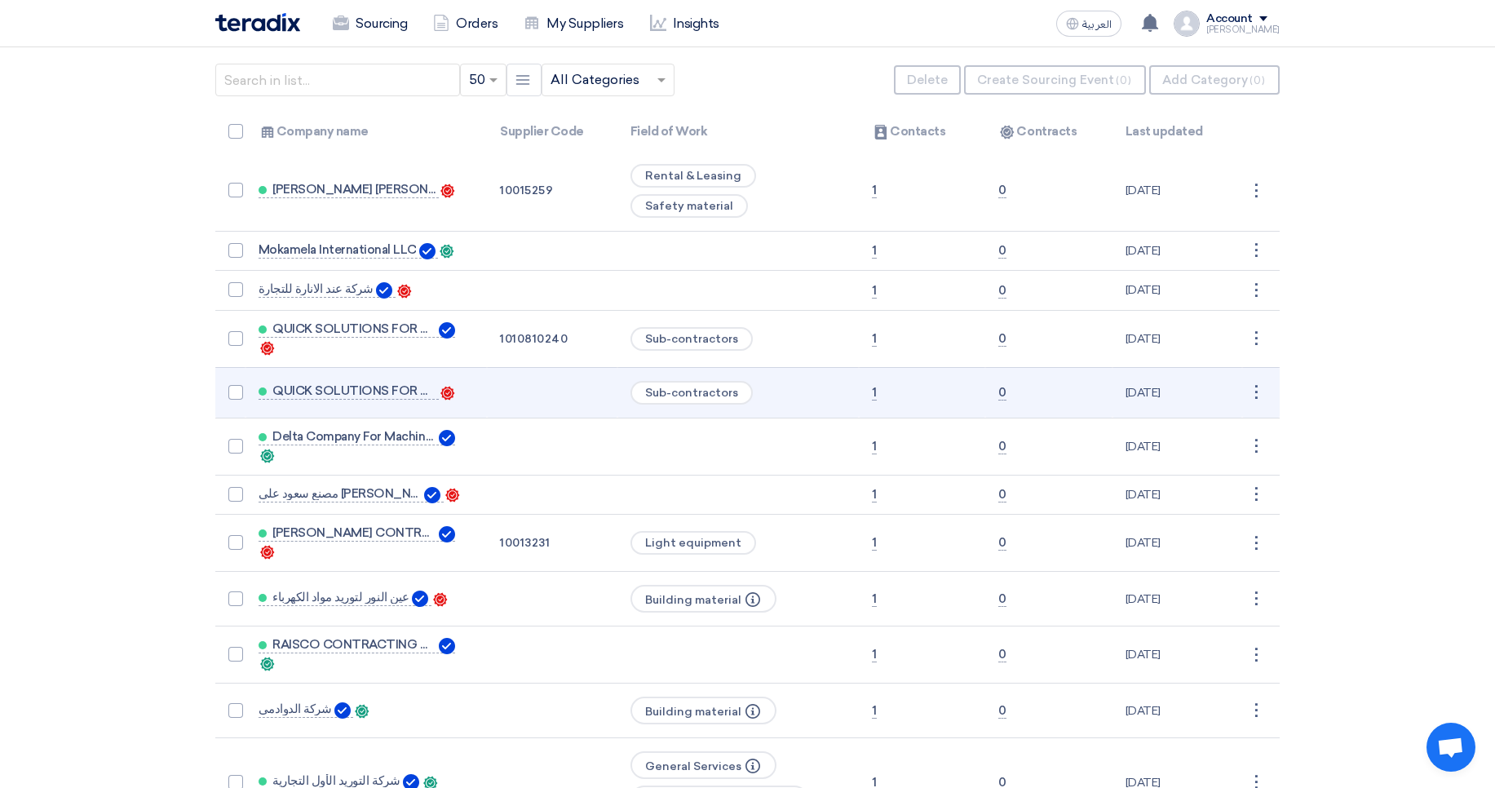
scroll to position [196, 0]
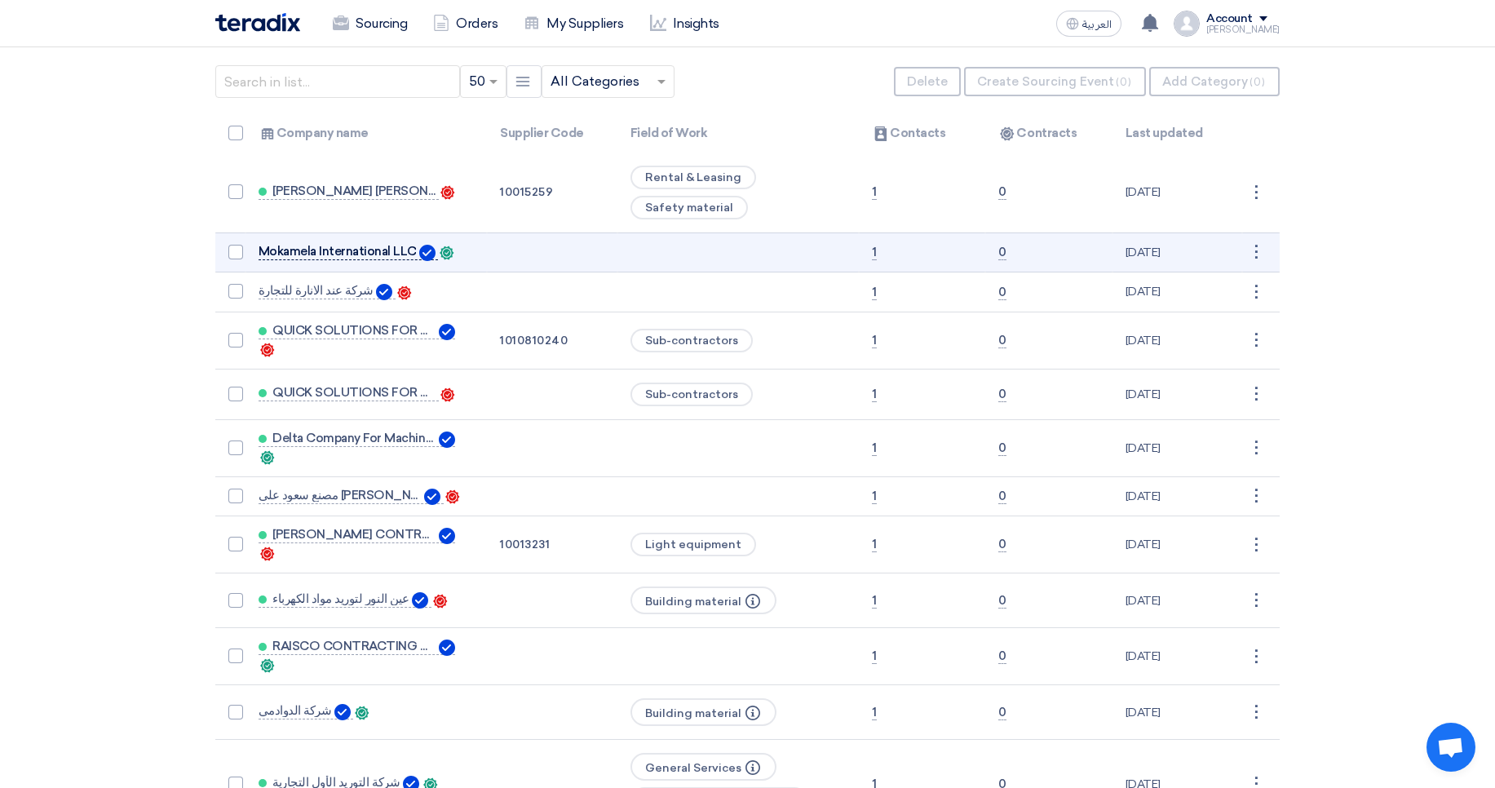
click at [354, 254] on span "Mokamela International LLC" at bounding box center [337, 251] width 158 height 13
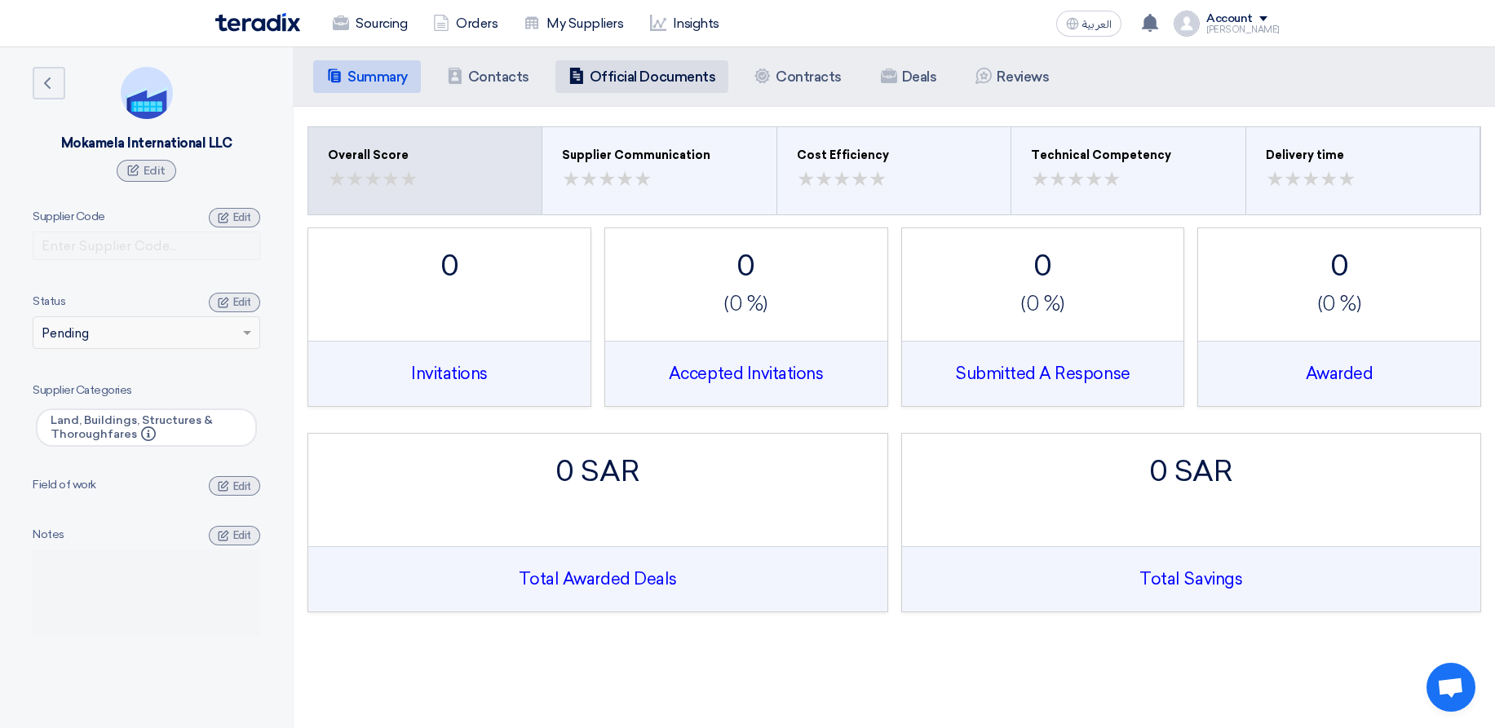
click at [641, 81] on h5 "Official Documents" at bounding box center [653, 76] width 126 height 16
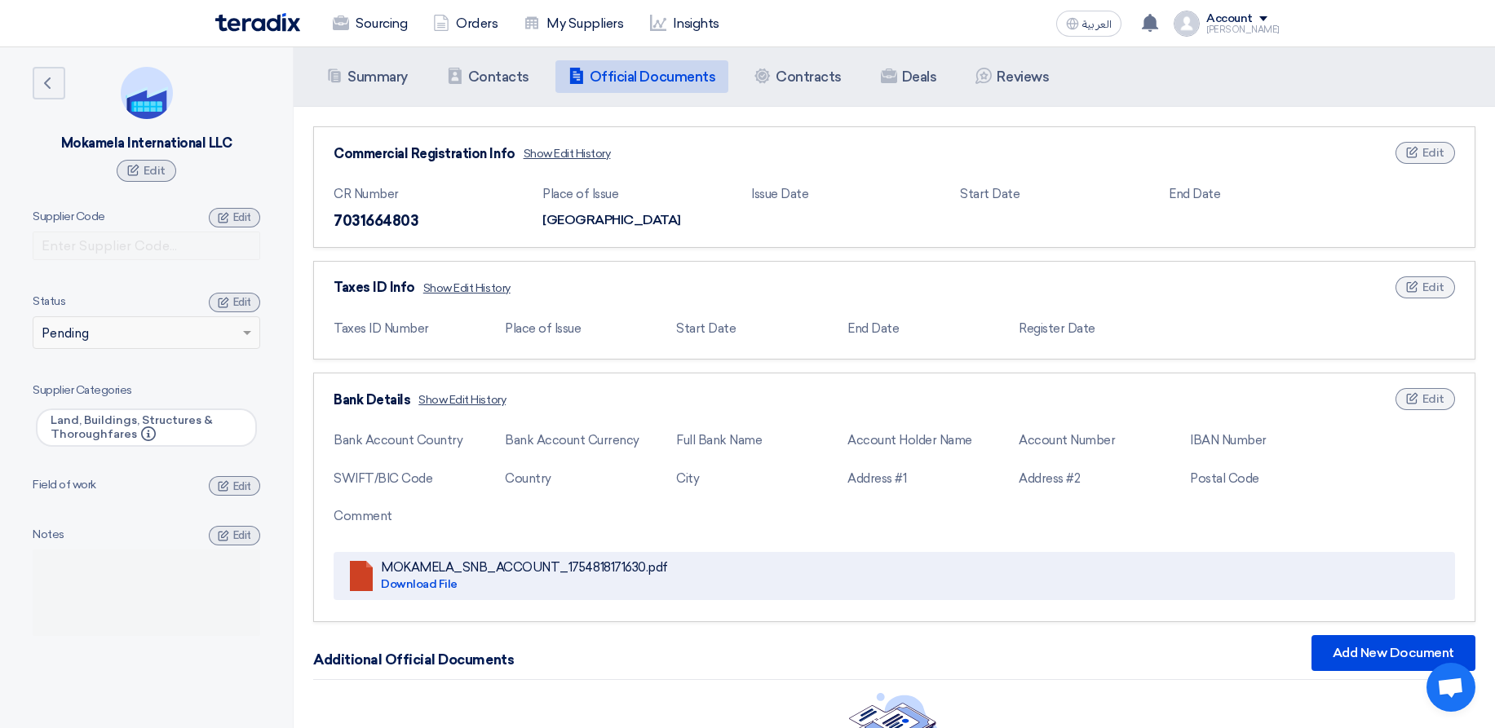
click at [350, 219] on div "7031664803" at bounding box center [432, 221] width 196 height 22
click at [379, 210] on div "7031664803" at bounding box center [432, 221] width 196 height 22
click at [398, 224] on div "7031664803" at bounding box center [432, 221] width 196 height 22
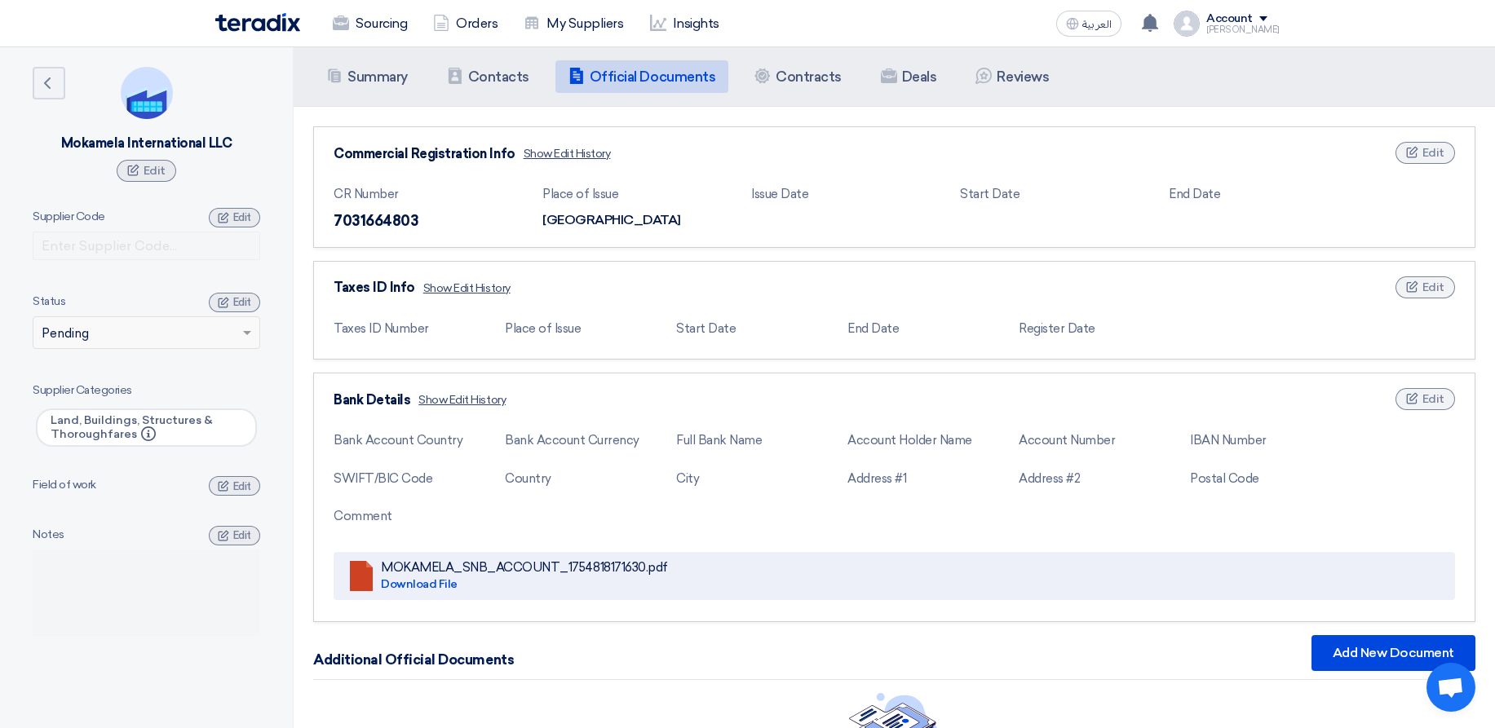
drag, startPoint x: 435, startPoint y: 220, endPoint x: 332, endPoint y: 219, distance: 103.6
click at [332, 219] on div "Edit Commercial Registration Info Show Edit History CR Number 7031664803 Place …" at bounding box center [894, 186] width 1162 height 121
click at [695, 214] on div "[GEOGRAPHIC_DATA]" at bounding box center [640, 220] width 196 height 20
drag, startPoint x: 364, startPoint y: 218, endPoint x: 463, endPoint y: 236, distance: 100.4
click at [463, 236] on div "CR Number 7031664803 Place of Issue [GEOGRAPHIC_DATA] Issue Date Start Date End…" at bounding box center [894, 209] width 1121 height 60
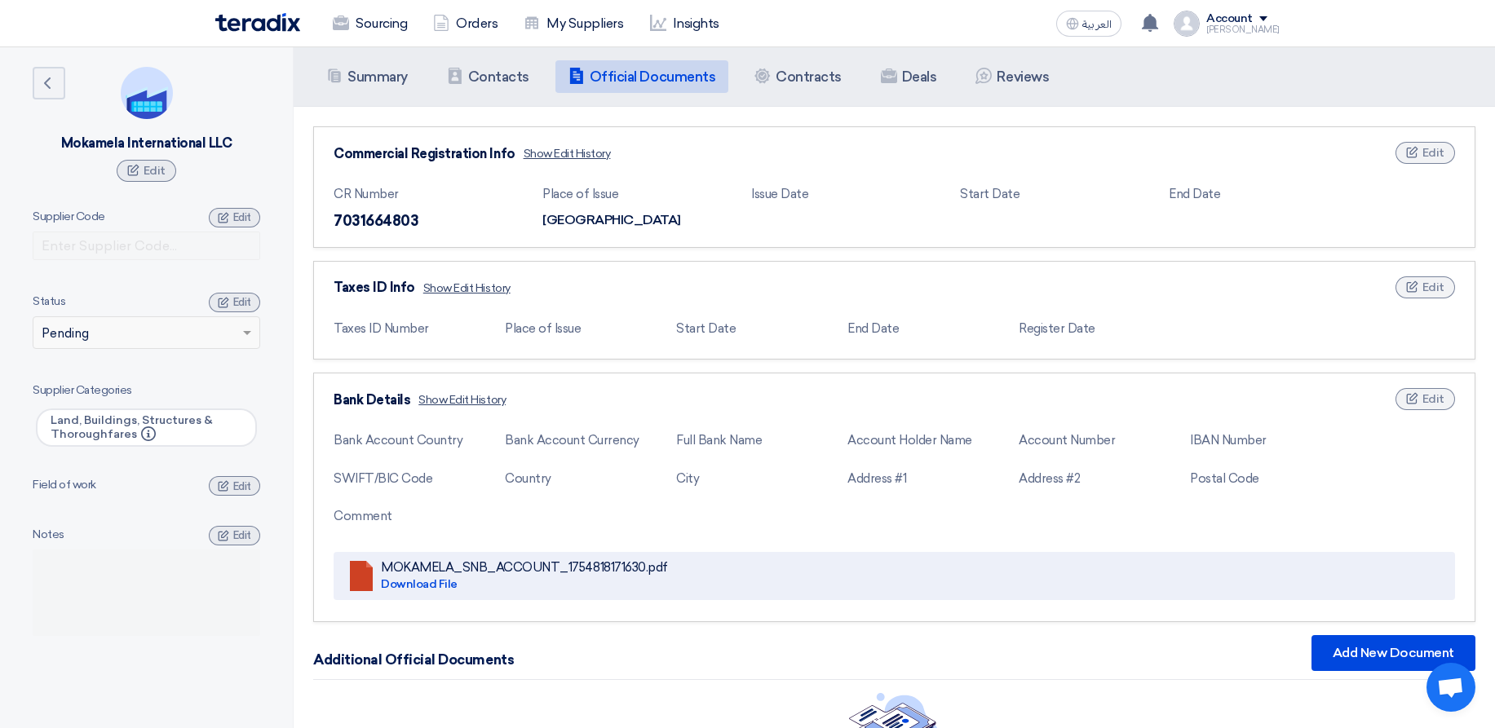
drag, startPoint x: 629, startPoint y: 218, endPoint x: 484, endPoint y: 220, distance: 146.0
click at [484, 220] on div "CR Number 7031664803 Place of Issue [GEOGRAPHIC_DATA] Issue Date Start Date End…" at bounding box center [894, 209] width 1121 height 60
click at [501, 222] on div "7031664803" at bounding box center [432, 221] width 196 height 22
drag, startPoint x: 501, startPoint y: 222, endPoint x: 656, endPoint y: 212, distance: 155.2
click at [656, 212] on div "CR Number 7031664803 Place of Issue [GEOGRAPHIC_DATA] Issue Date Start Date End…" at bounding box center [894, 209] width 1121 height 60
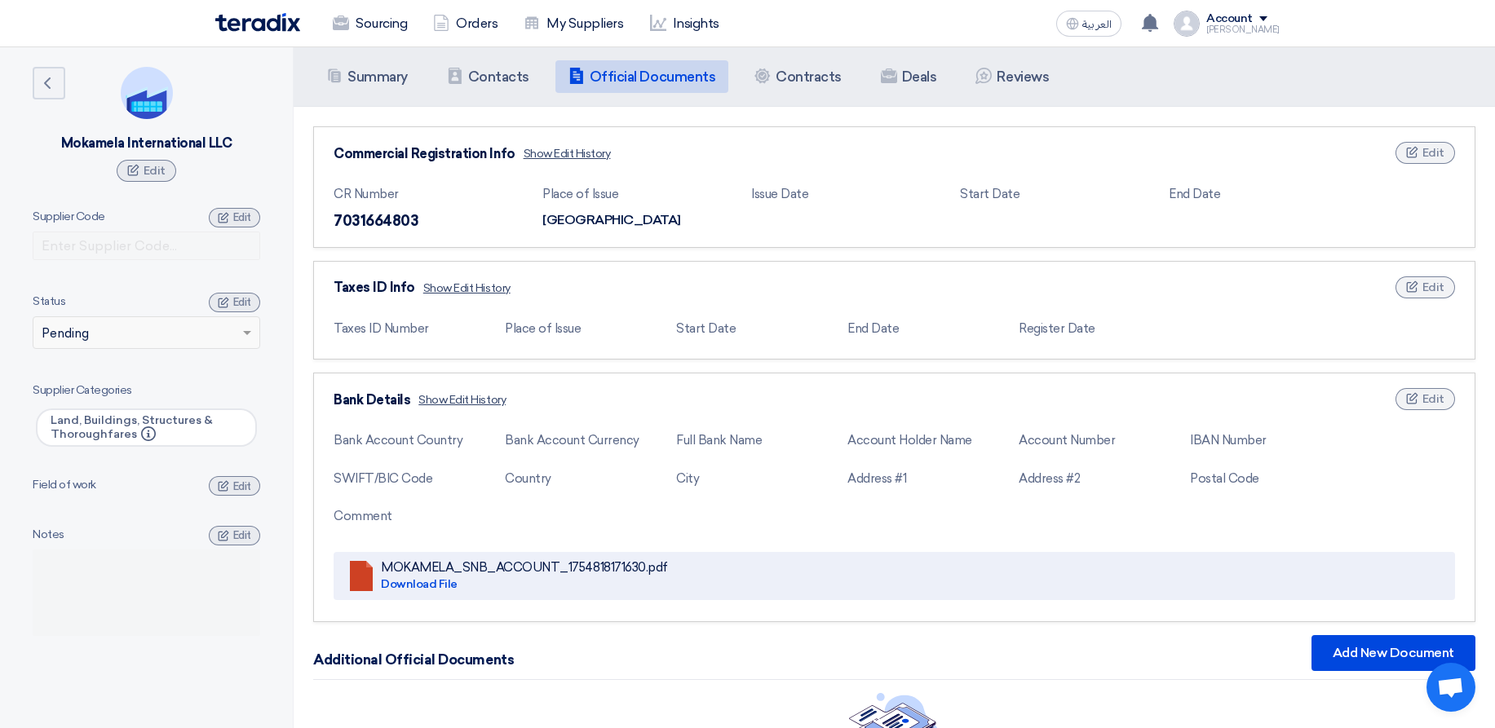
click at [660, 212] on div "[GEOGRAPHIC_DATA]" at bounding box center [640, 220] width 196 height 20
drag, startPoint x: 632, startPoint y: 222, endPoint x: 539, endPoint y: 222, distance: 93.0
click at [539, 222] on div "CR Number 7031664803 Place of Issue [GEOGRAPHIC_DATA] Issue Date Start Date End…" at bounding box center [894, 209] width 1121 height 60
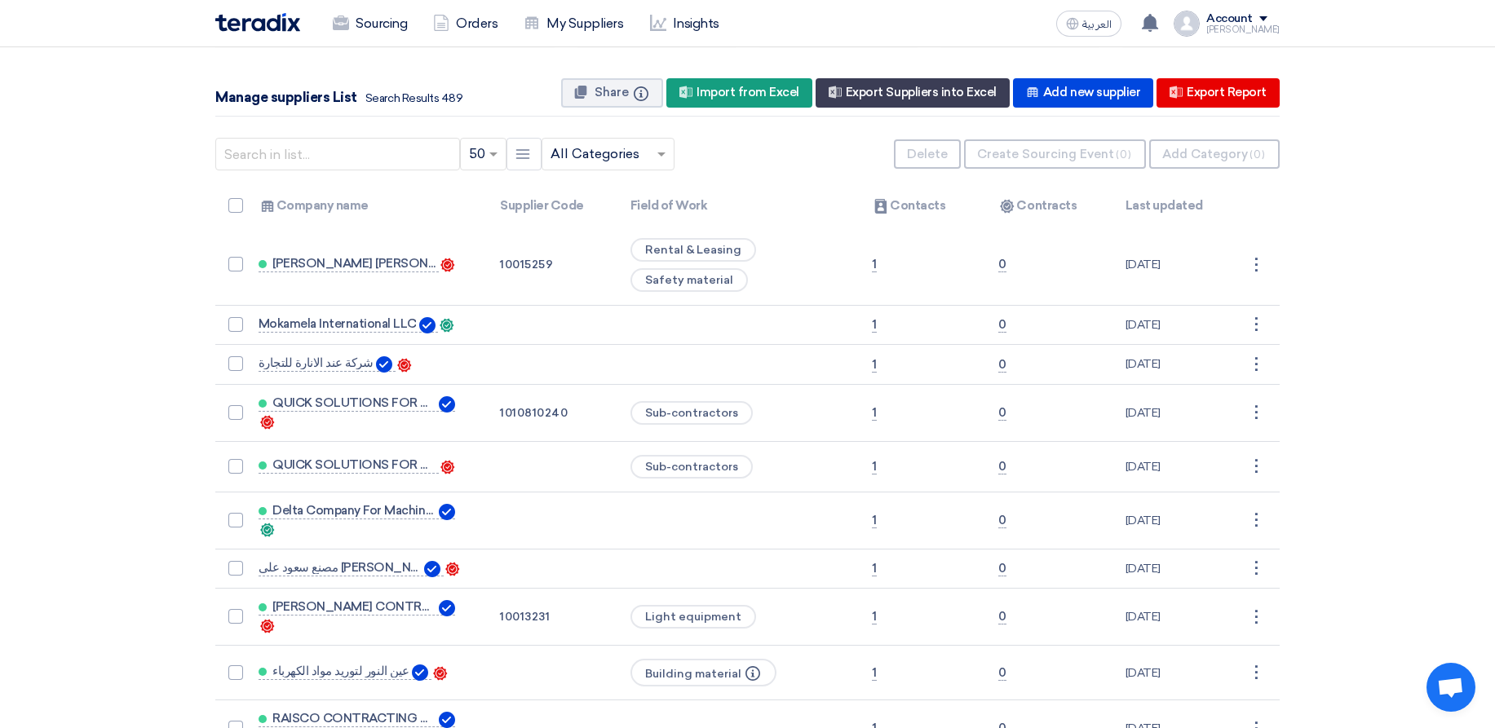
scroll to position [196, 0]
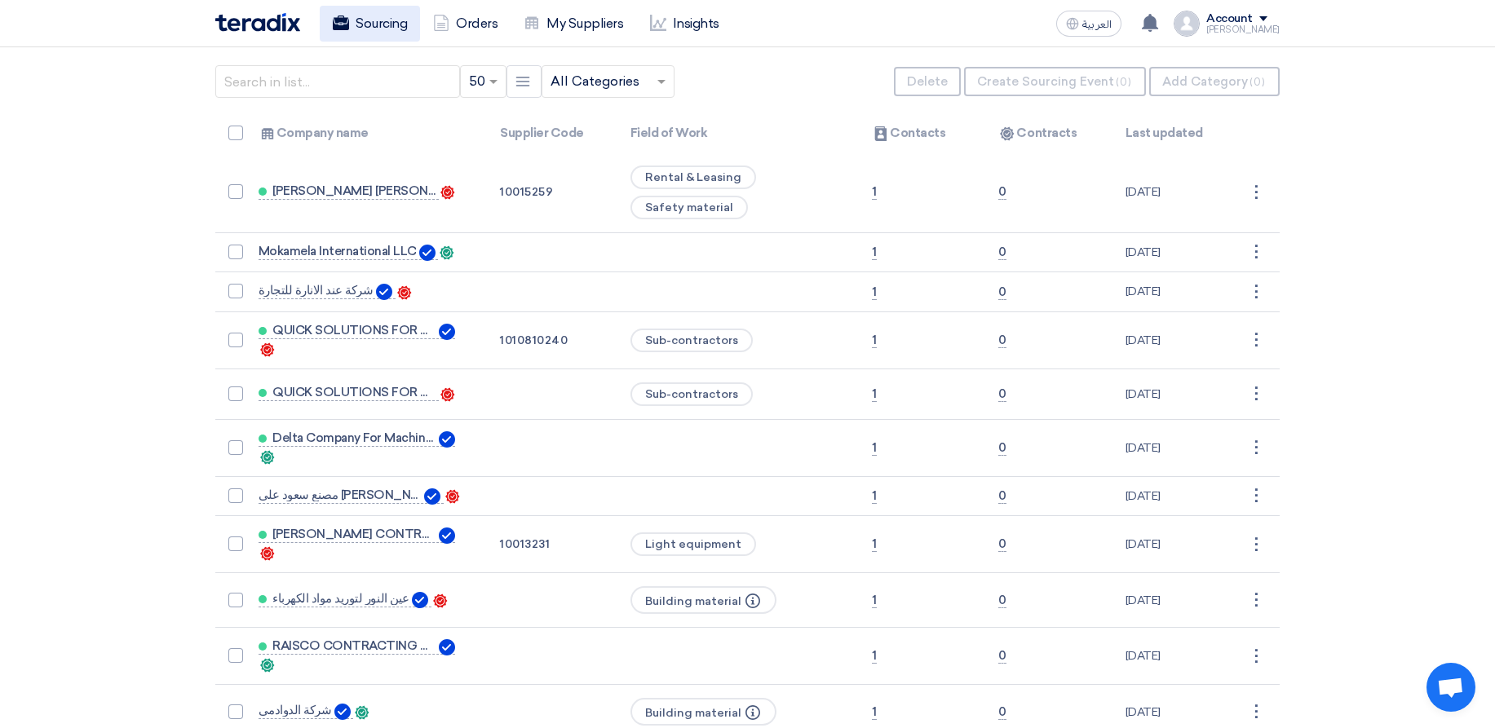
click at [398, 26] on link "Sourcing" at bounding box center [370, 24] width 100 height 36
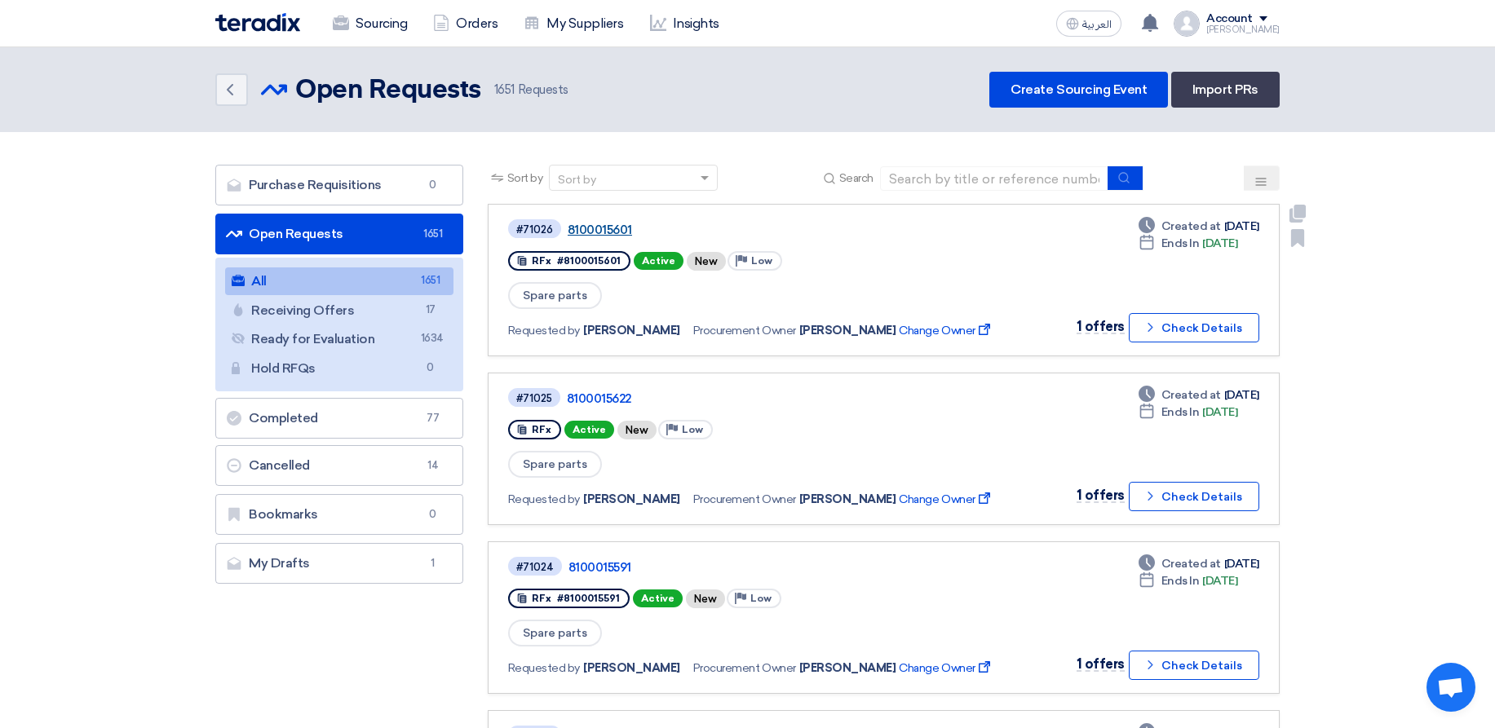
click at [603, 224] on link "8100015601" at bounding box center [772, 230] width 408 height 15
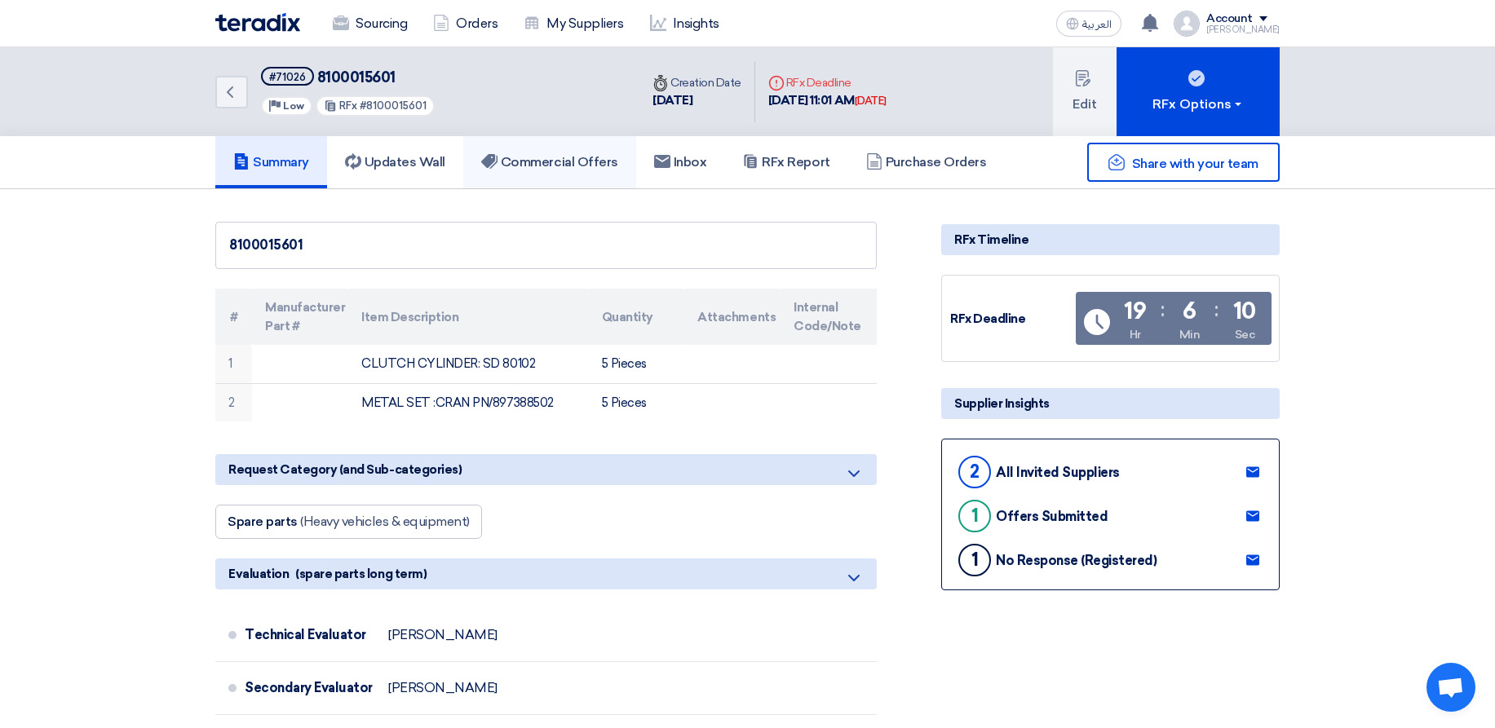
click at [578, 172] on link "Commercial Offers" at bounding box center [549, 162] width 173 height 52
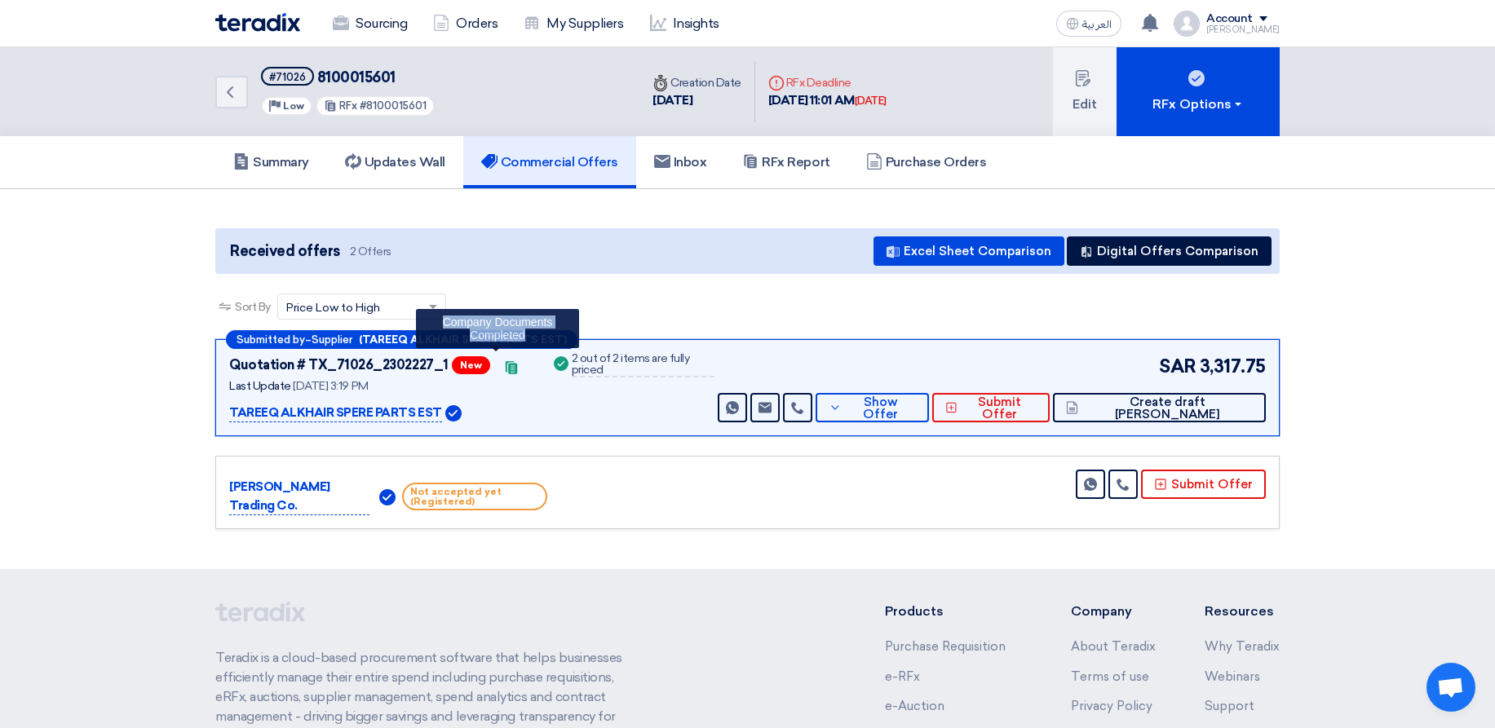
drag, startPoint x: 521, startPoint y: 369, endPoint x: 485, endPoint y: 365, distance: 36.1
click at [485, 365] on div "Quotation # TX_71026_2302227_1 New Contacts Company Documents Completed" at bounding box center [380, 365] width 302 height 24
click at [515, 373] on div "Quotation # TX_71026_2302227_1 New Contacts" at bounding box center [380, 365] width 302 height 24
drag, startPoint x: 438, startPoint y: 411, endPoint x: 216, endPoint y: 416, distance: 221.8
click at [216, 416] on div "Submitted by – Supplier (TAREEQ ALKHAIR SPARE PARTS EST) Quotation # TX_71026_2…" at bounding box center [747, 387] width 1064 height 97
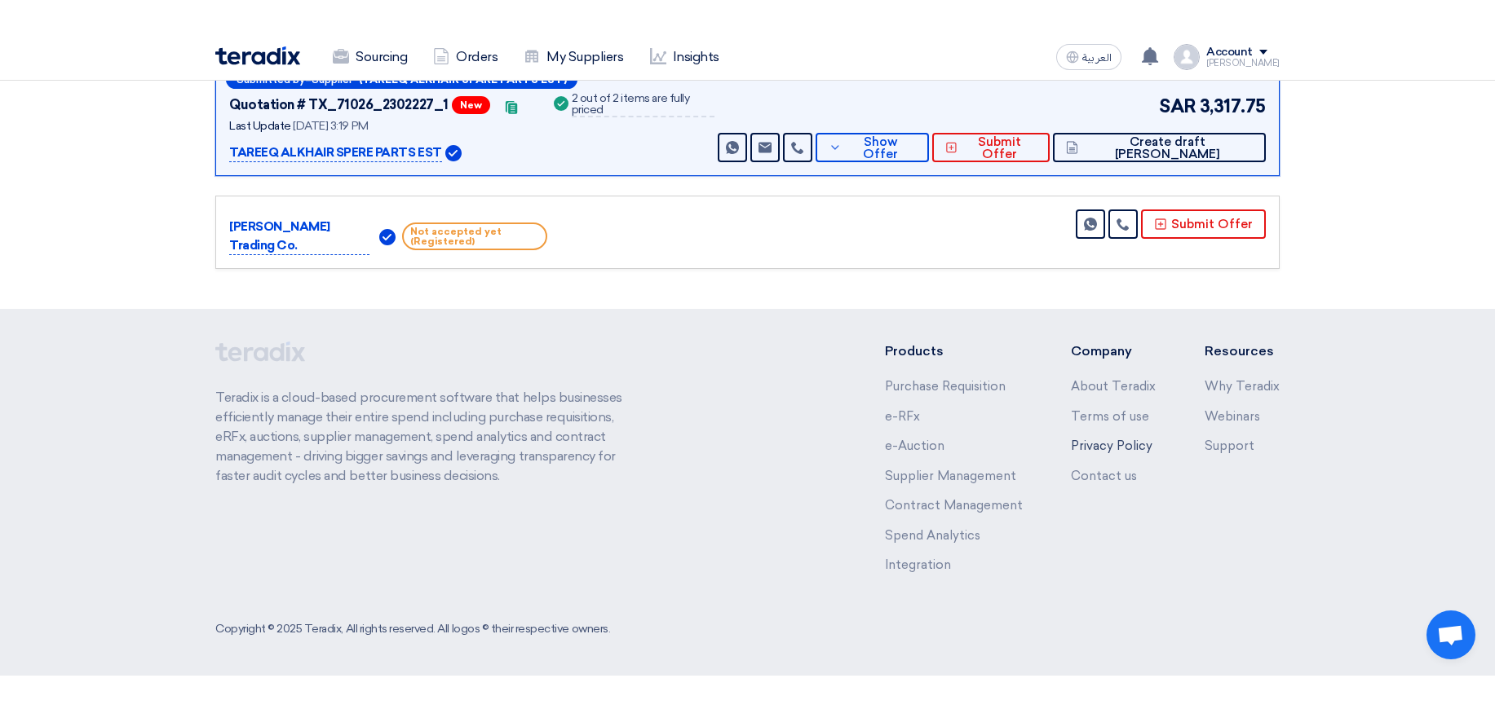
scroll to position [229, 0]
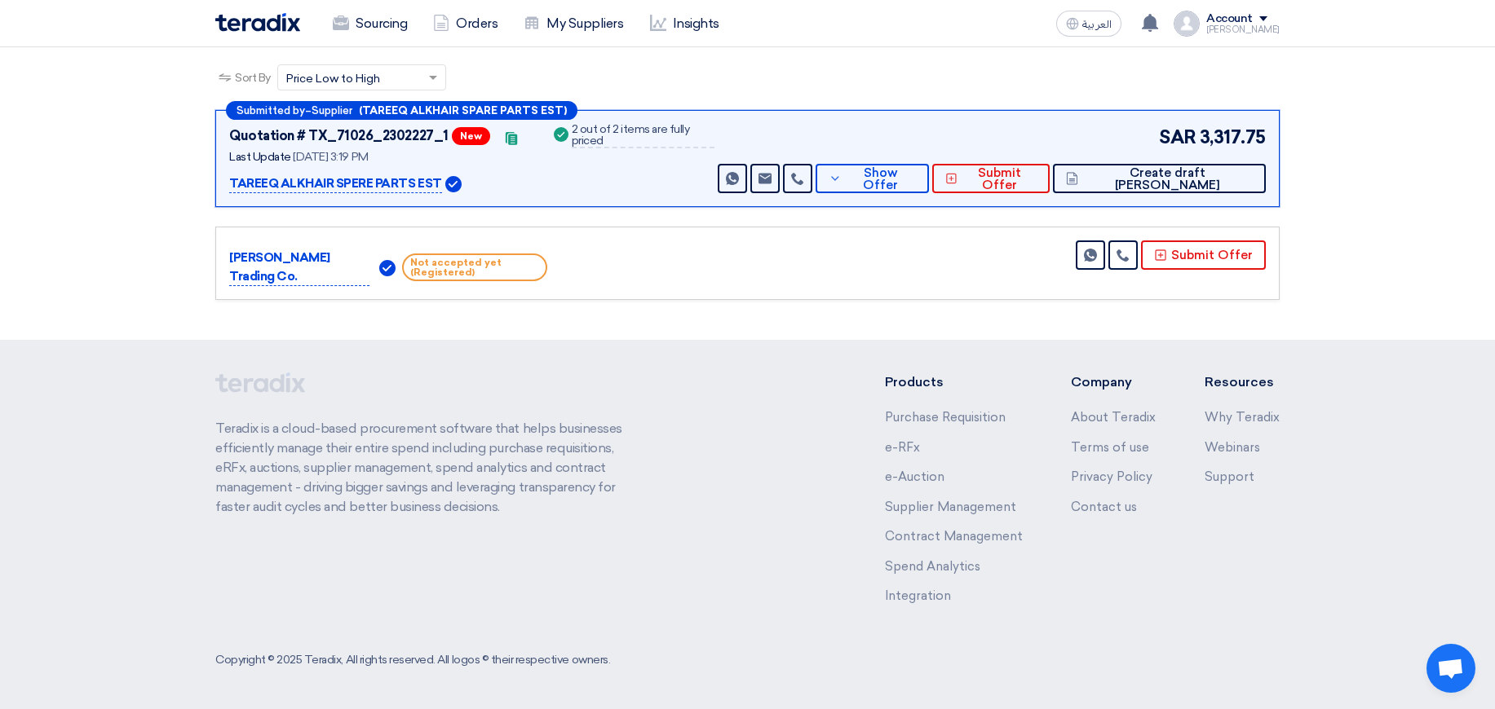
click at [666, 157] on div "Success 2 out of 2 items are fully priced" at bounding box center [632, 158] width 164 height 69
click at [285, 190] on p "TAREEQ ALKHAIR SPERE PARTS EST" at bounding box center [335, 184] width 213 height 20
drag, startPoint x: 285, startPoint y: 190, endPoint x: 425, endPoint y: 180, distance: 140.6
click at [425, 180] on p "TAREEQ ALKHAIR SPERE PARTS EST" at bounding box center [335, 184] width 213 height 20
click at [243, 182] on p "TAREEQ ALKHAIR SPERE PARTS EST" at bounding box center [335, 184] width 213 height 20
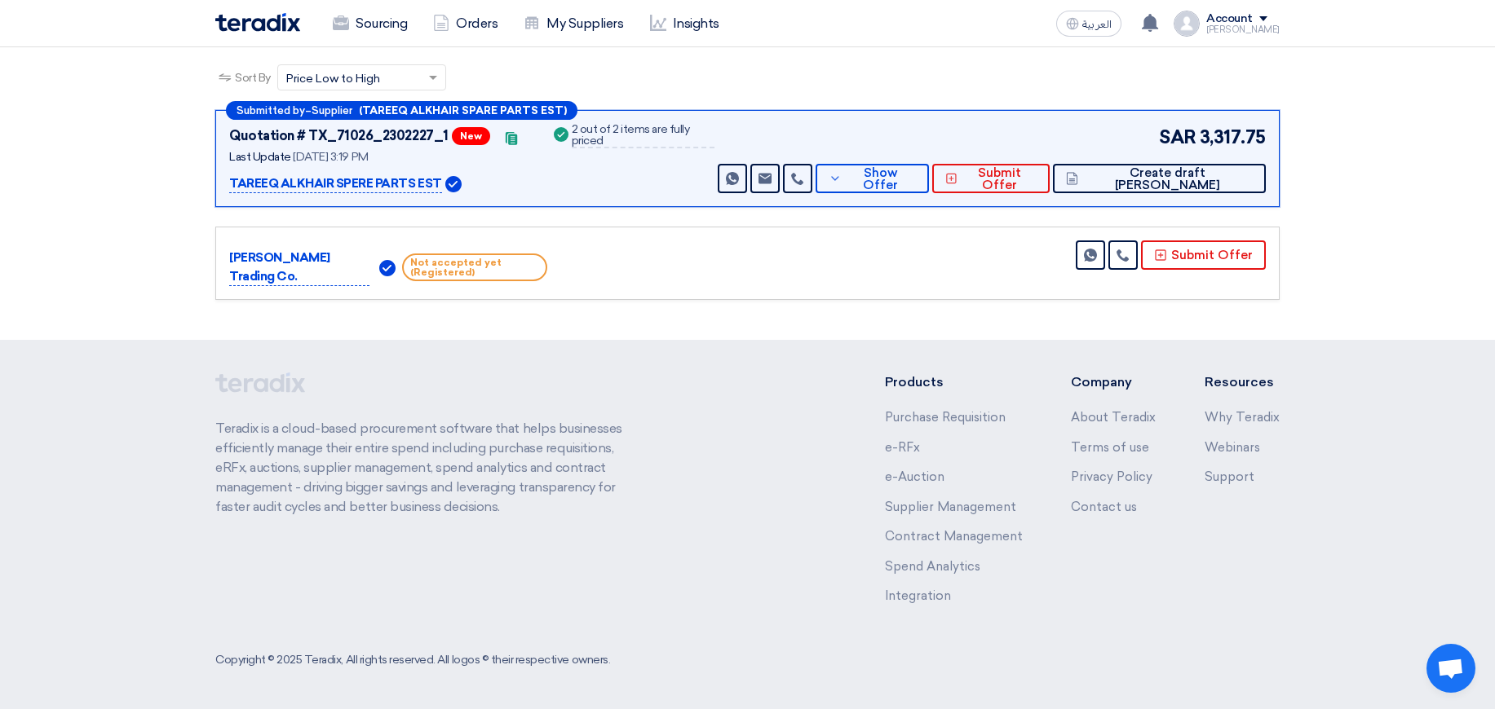
click at [244, 108] on span "Submitted by" at bounding box center [270, 110] width 68 height 11
drag, startPoint x: 244, startPoint y: 108, endPoint x: 363, endPoint y: 107, distance: 119.1
click at [341, 113] on div "Submitted by – Supplier (TAREEQ ALKHAIR SPARE PARTS EST)" at bounding box center [401, 110] width 351 height 19
click at [352, 108] on span "Supplier" at bounding box center [331, 110] width 41 height 11
drag, startPoint x: 349, startPoint y: 115, endPoint x: 240, endPoint y: 108, distance: 109.5
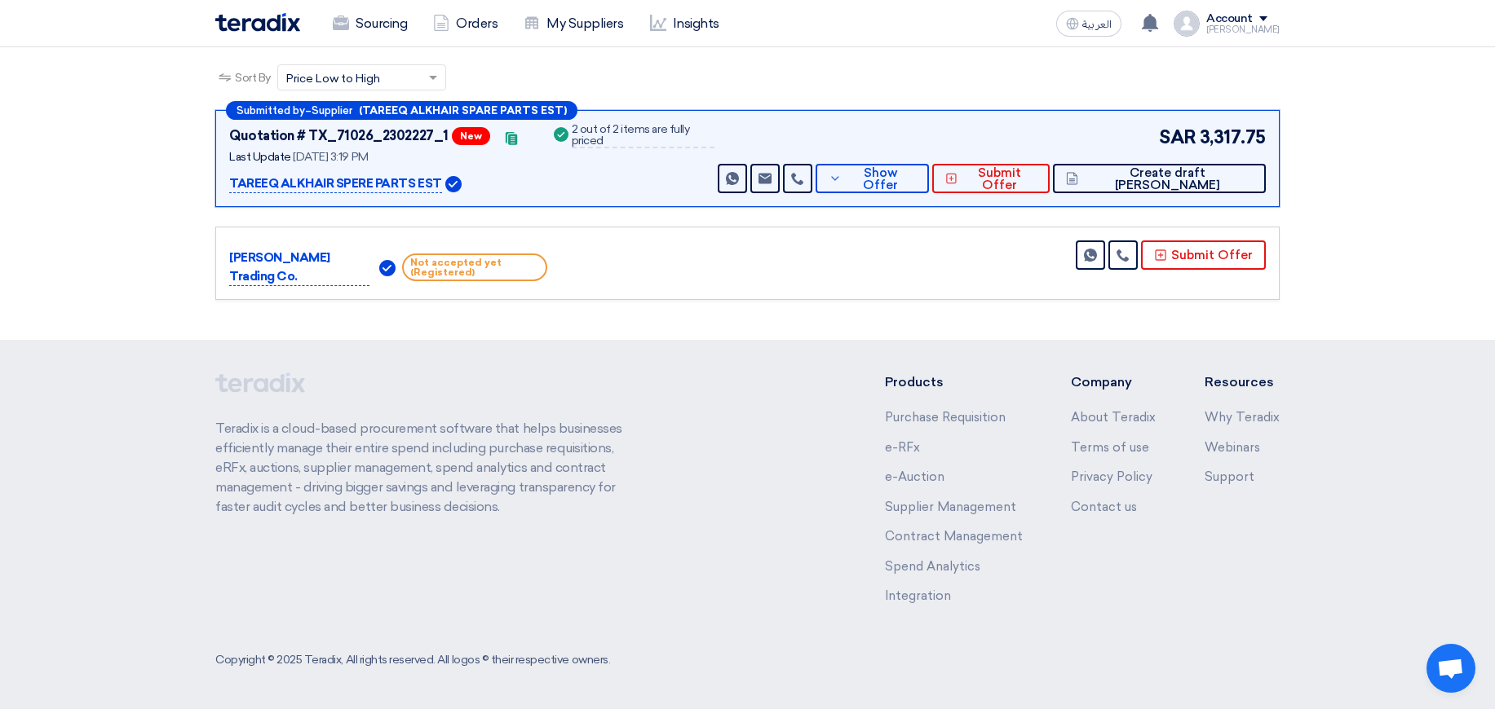
click at [240, 108] on div "Submitted by – Supplier (TAREEQ ALKHAIR SPARE PARTS EST)" at bounding box center [401, 110] width 351 height 19
click at [1354, 185] on section "Received offers 2 Offers Excel Sheet Comparison Digital Offers Comparison Sort …" at bounding box center [747, 150] width 1495 height 380
